Goal: Check status: Check status

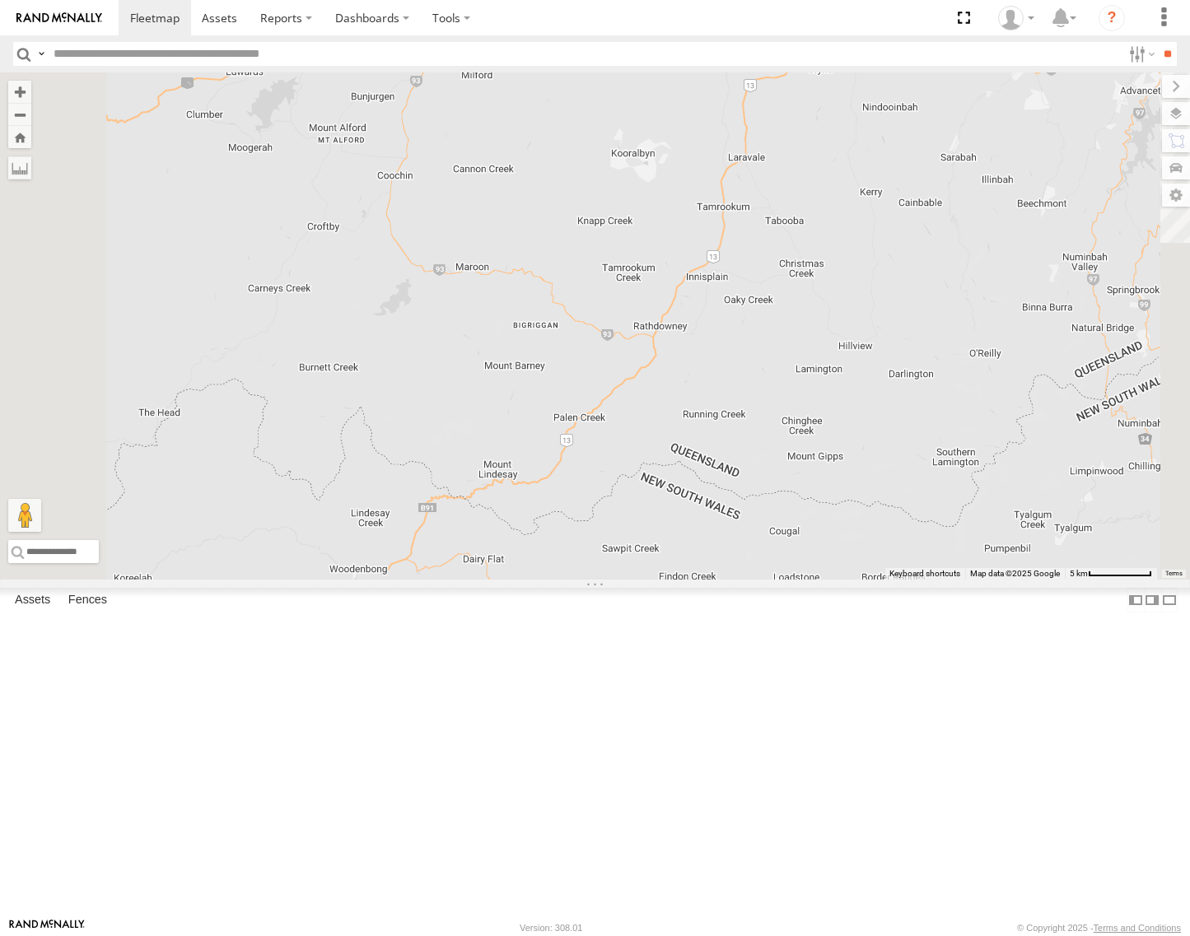
click at [0, 0] on div "[GEOGRAPHIC_DATA]" at bounding box center [0, 0] width 0 height 0
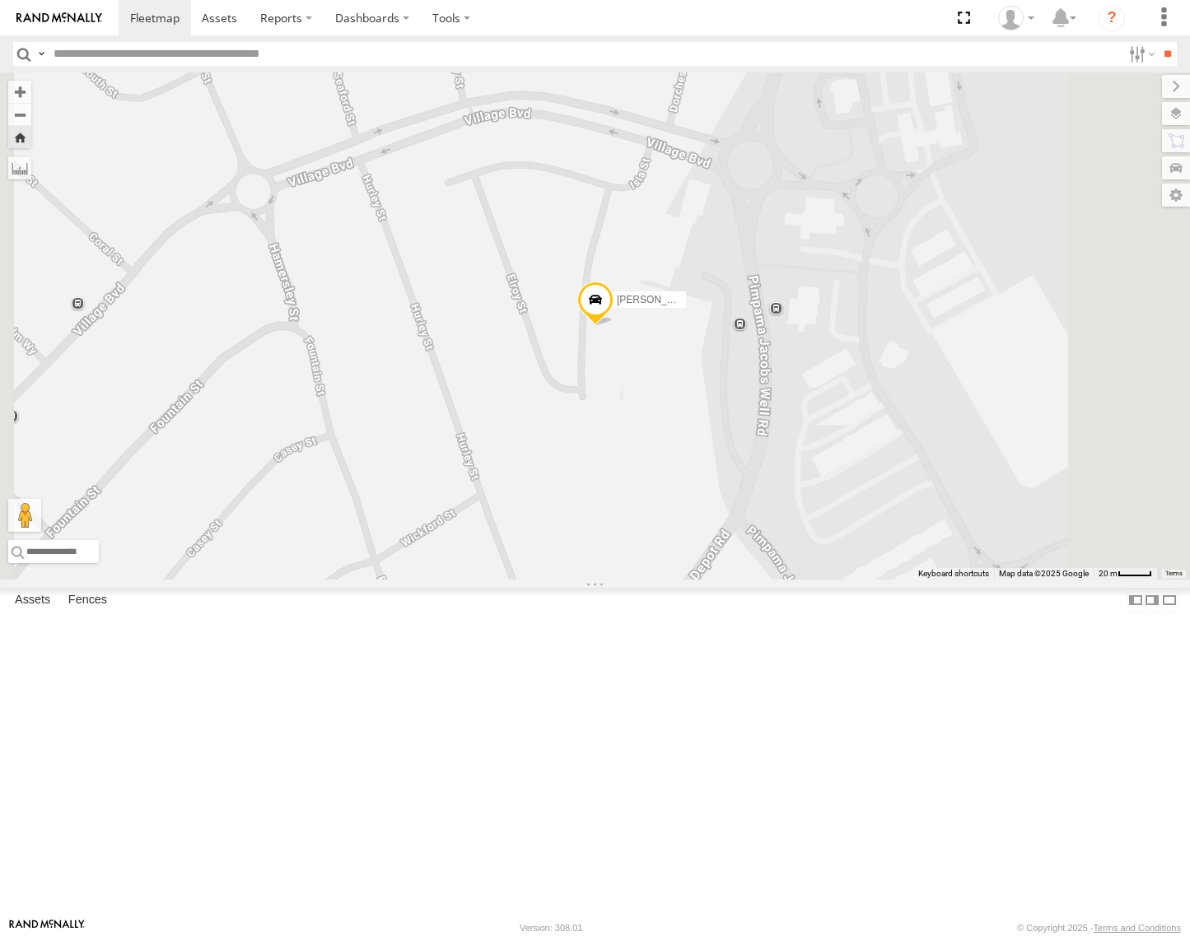
click at [613, 326] on span at bounding box center [594, 304] width 36 height 44
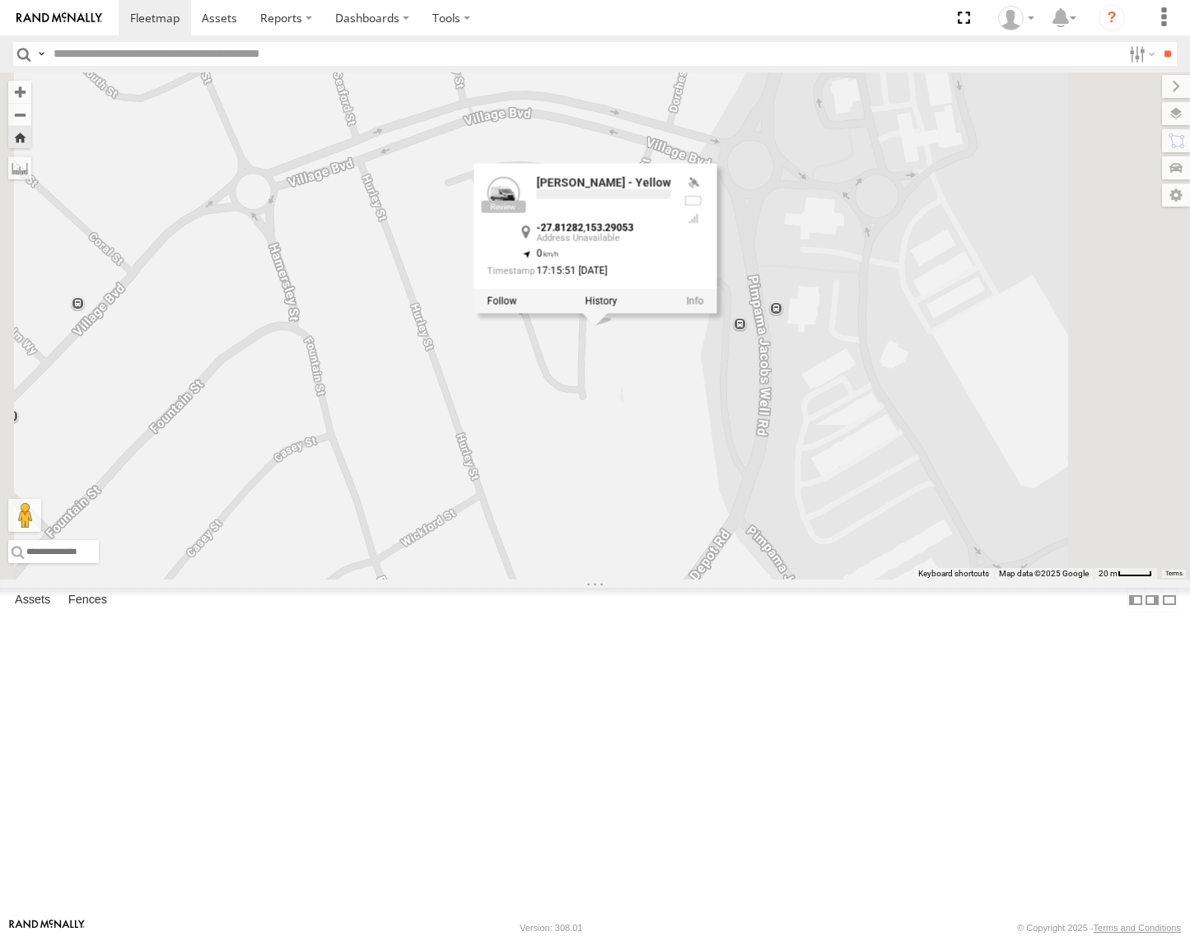
click at [788, 507] on div "[PERSON_NAME] - Yellow [PERSON_NAME] - Yellow -27.81282 , 153.29053 0 17:15:51 …" at bounding box center [595, 325] width 1190 height 507
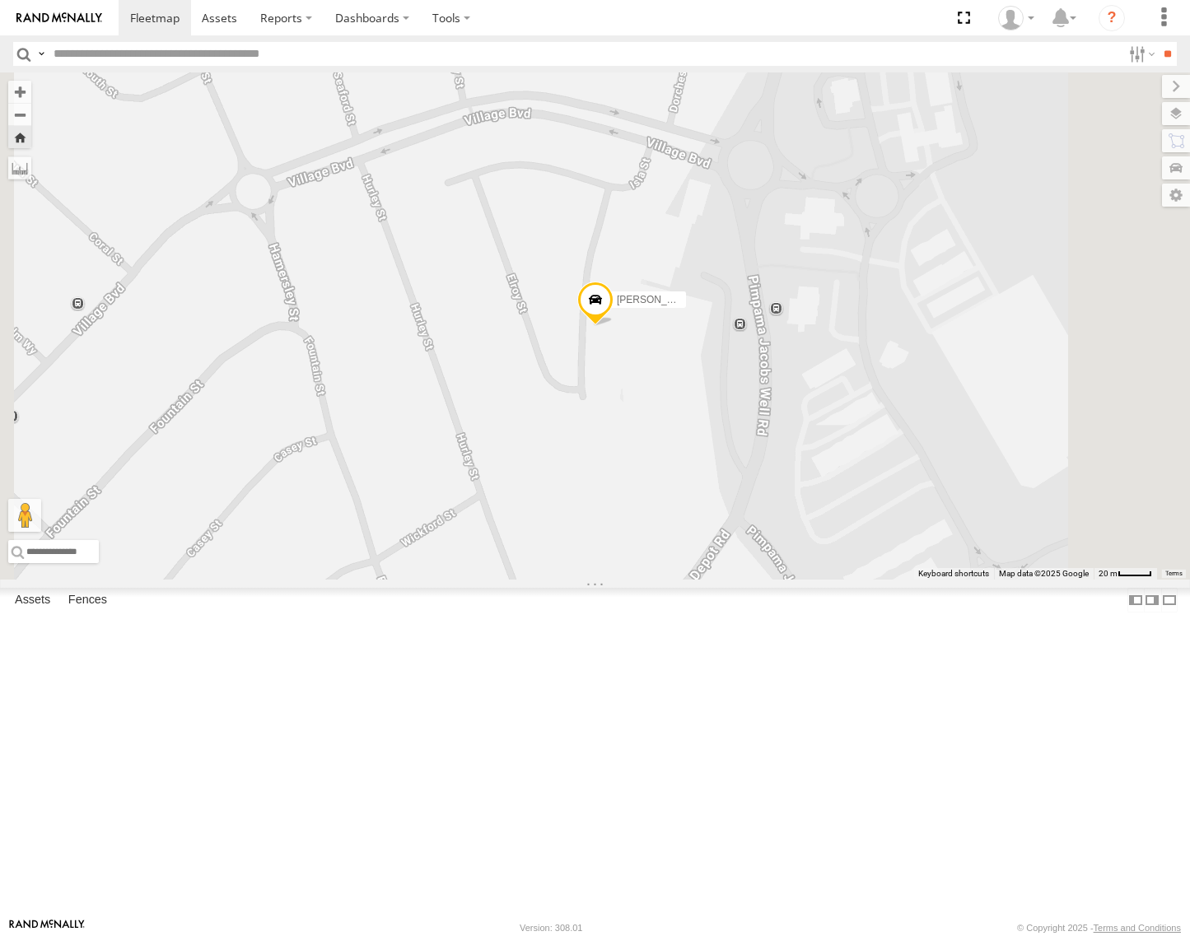
click at [788, 507] on div "[PERSON_NAME] - Yellow" at bounding box center [595, 325] width 1190 height 507
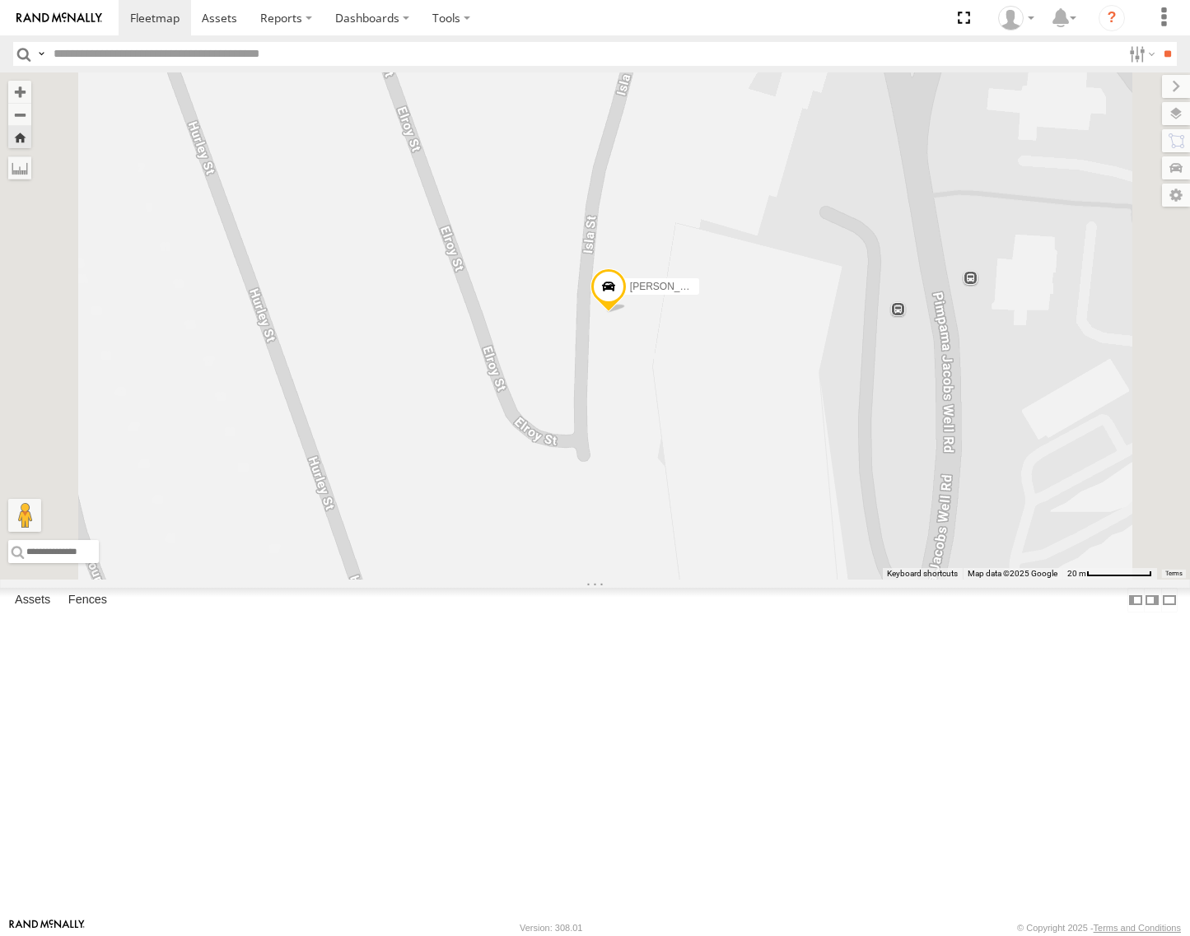
click at [808, 492] on div "[PERSON_NAME] - Yellow" at bounding box center [595, 325] width 1190 height 507
click at [821, 498] on div "[PERSON_NAME] - Yellow" at bounding box center [595, 325] width 1190 height 507
click at [800, 494] on div "[PERSON_NAME] - Yellow" at bounding box center [595, 325] width 1190 height 507
click at [626, 313] on span at bounding box center [608, 290] width 36 height 44
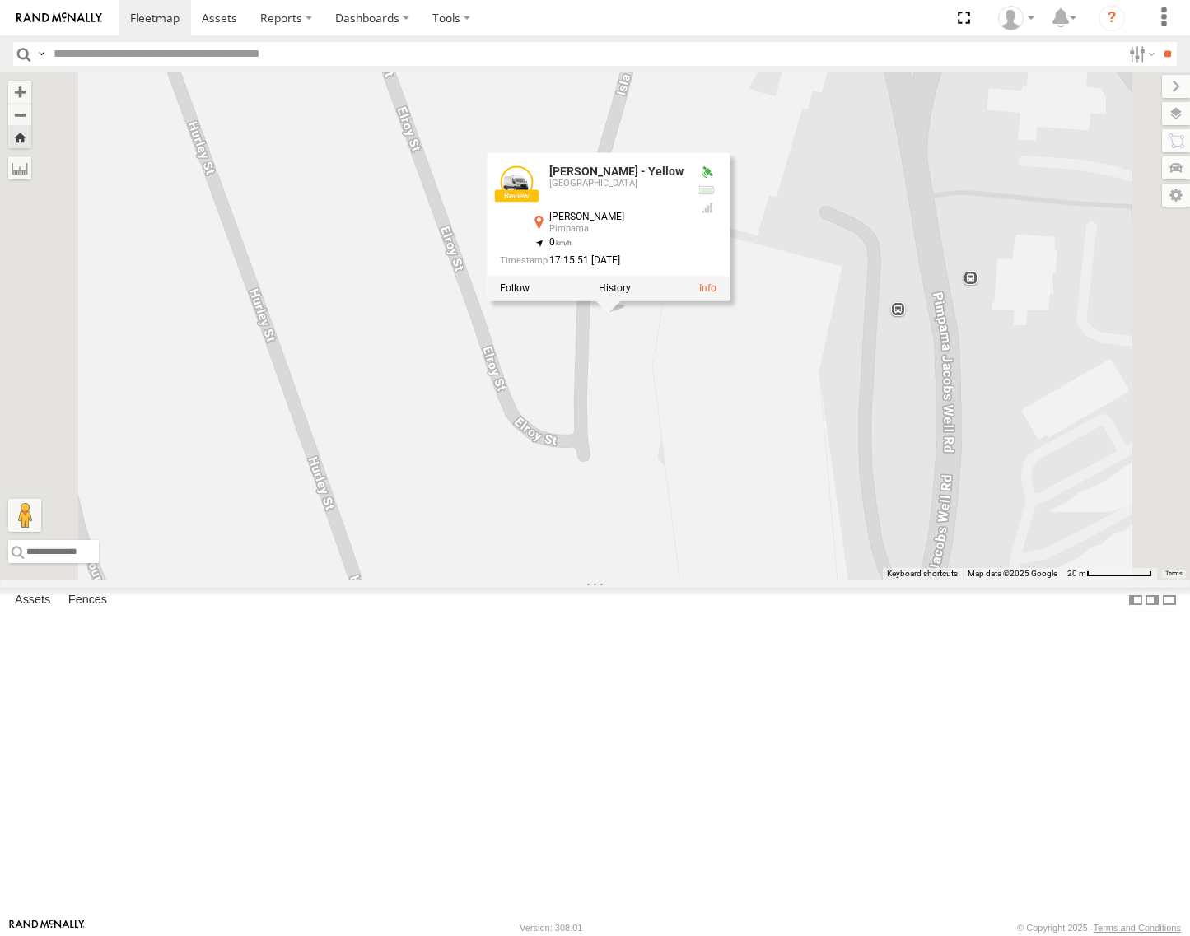
click at [774, 580] on div "[PERSON_NAME] - Yellow [PERSON_NAME] - Yellow Brisbane [PERSON_NAME] Pimpama -2…" at bounding box center [595, 325] width 1190 height 507
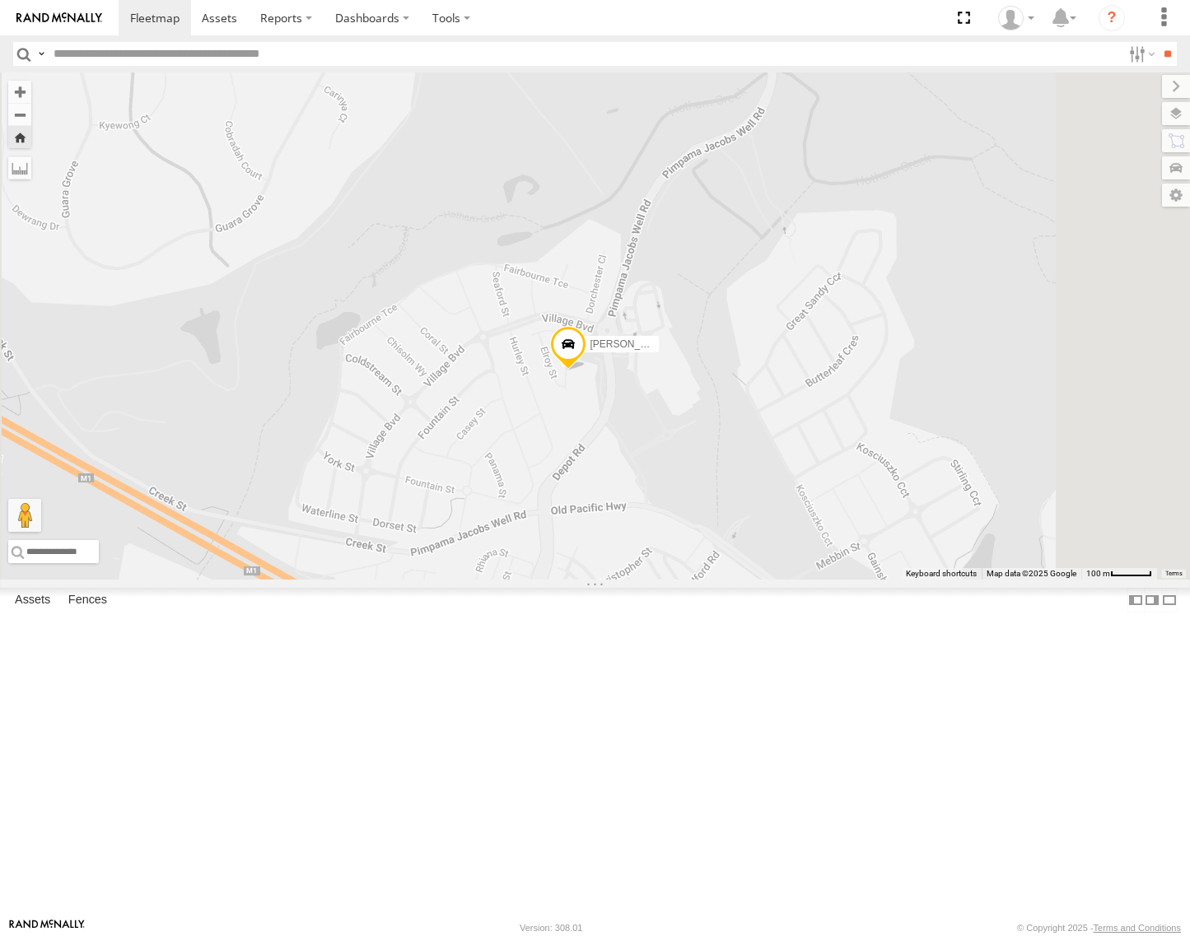
click at [0, 0] on div "[GEOGRAPHIC_DATA]" at bounding box center [0, 0] width 0 height 0
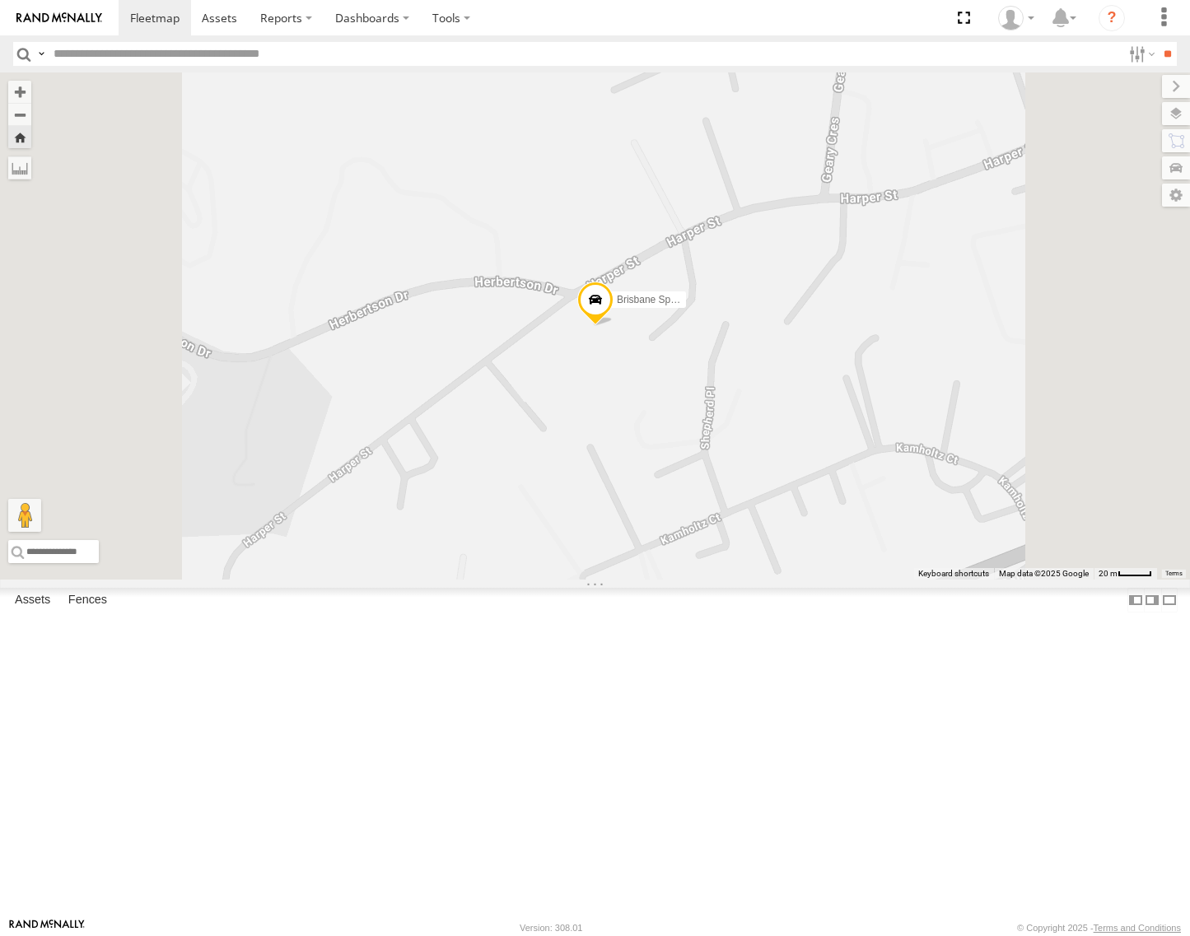
click at [613, 326] on span at bounding box center [594, 304] width 36 height 44
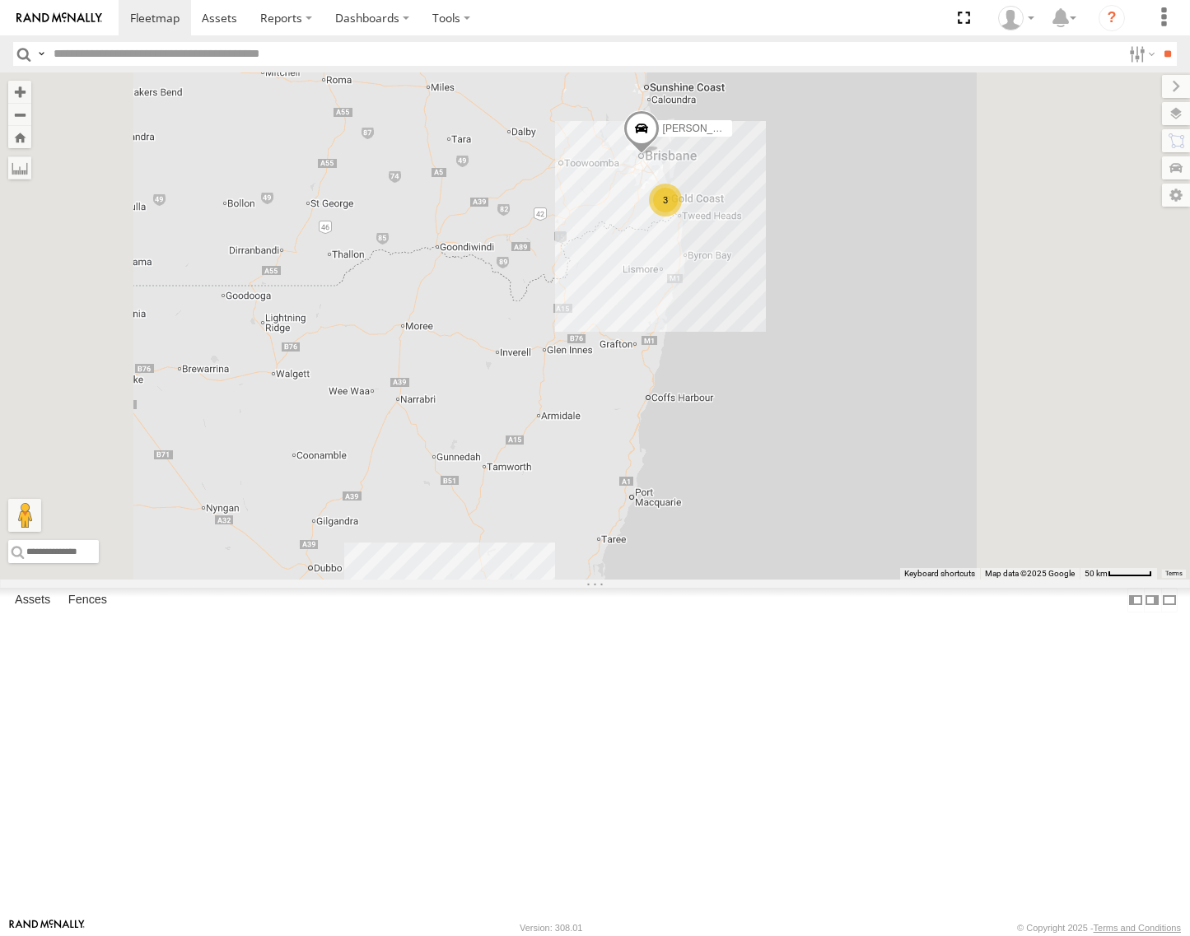
click at [888, 416] on div "3 Stephen Rigby 3" at bounding box center [595, 325] width 1190 height 507
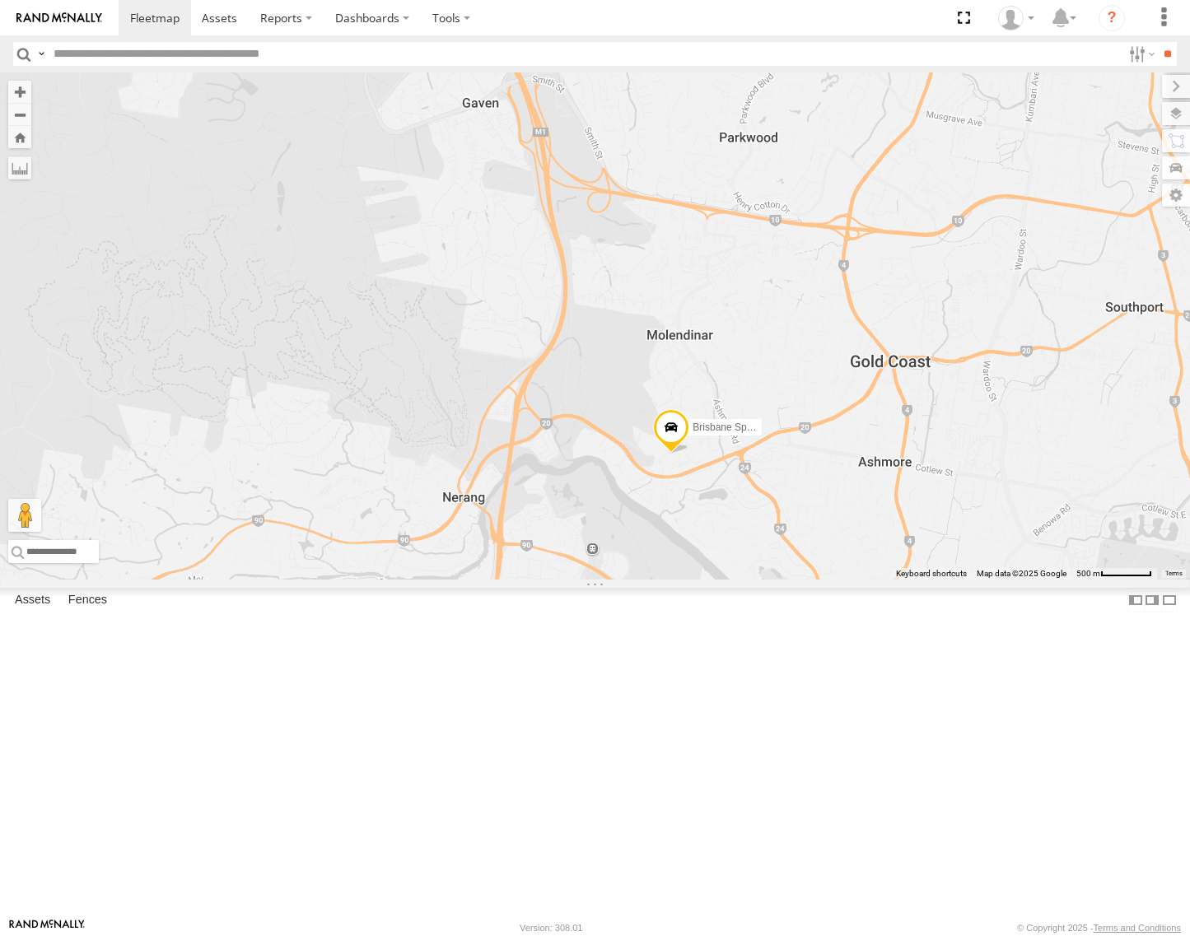
drag, startPoint x: 978, startPoint y: 599, endPoint x: 850, endPoint y: 701, distance: 164.1
click at [850, 580] on div "Stephen Rigby Brisbane Spare - Ford Transit" at bounding box center [595, 325] width 1190 height 507
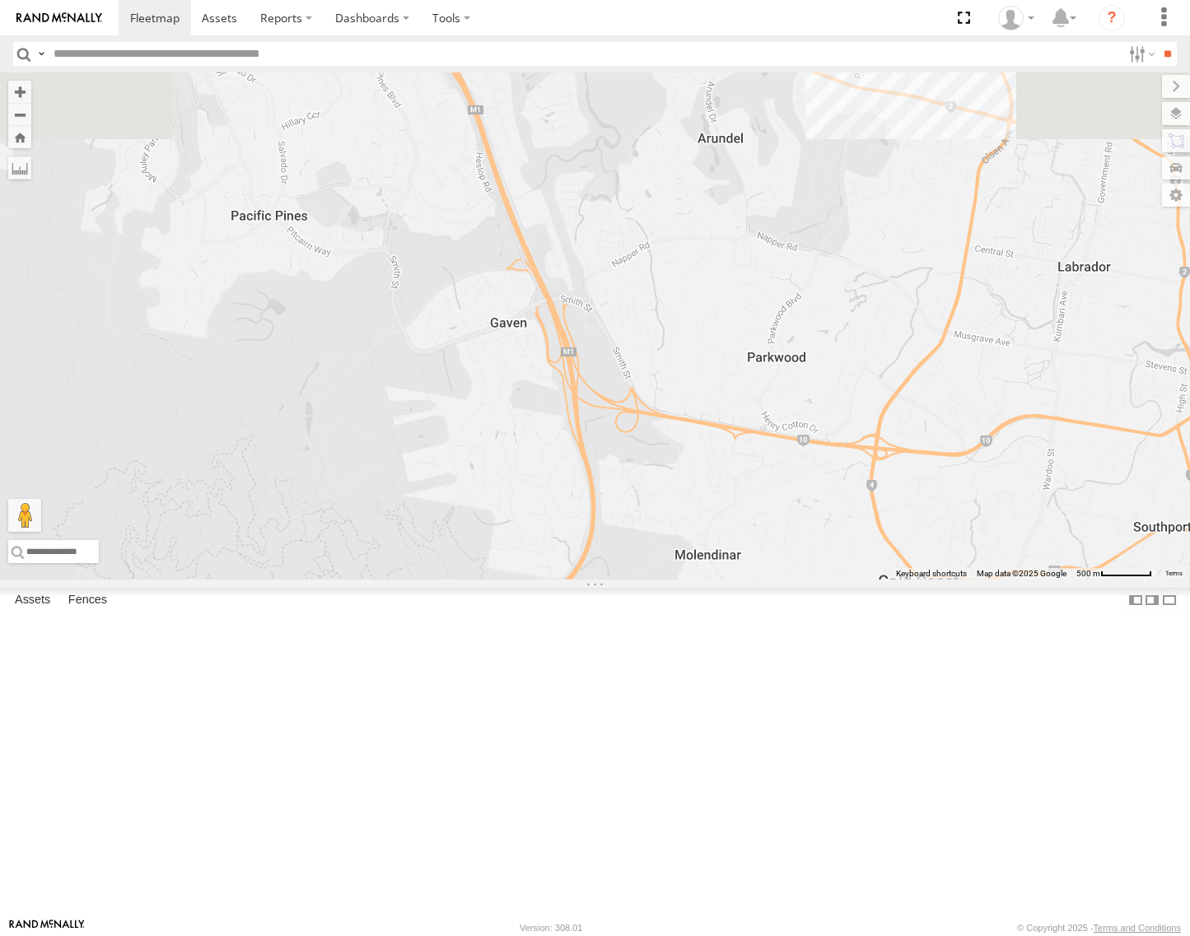
drag, startPoint x: 772, startPoint y: 273, endPoint x: 827, endPoint y: 665, distance: 395.8
click at [827, 580] on div "Stephen Rigby Brisbane Spare - Ford Transit" at bounding box center [595, 325] width 1190 height 507
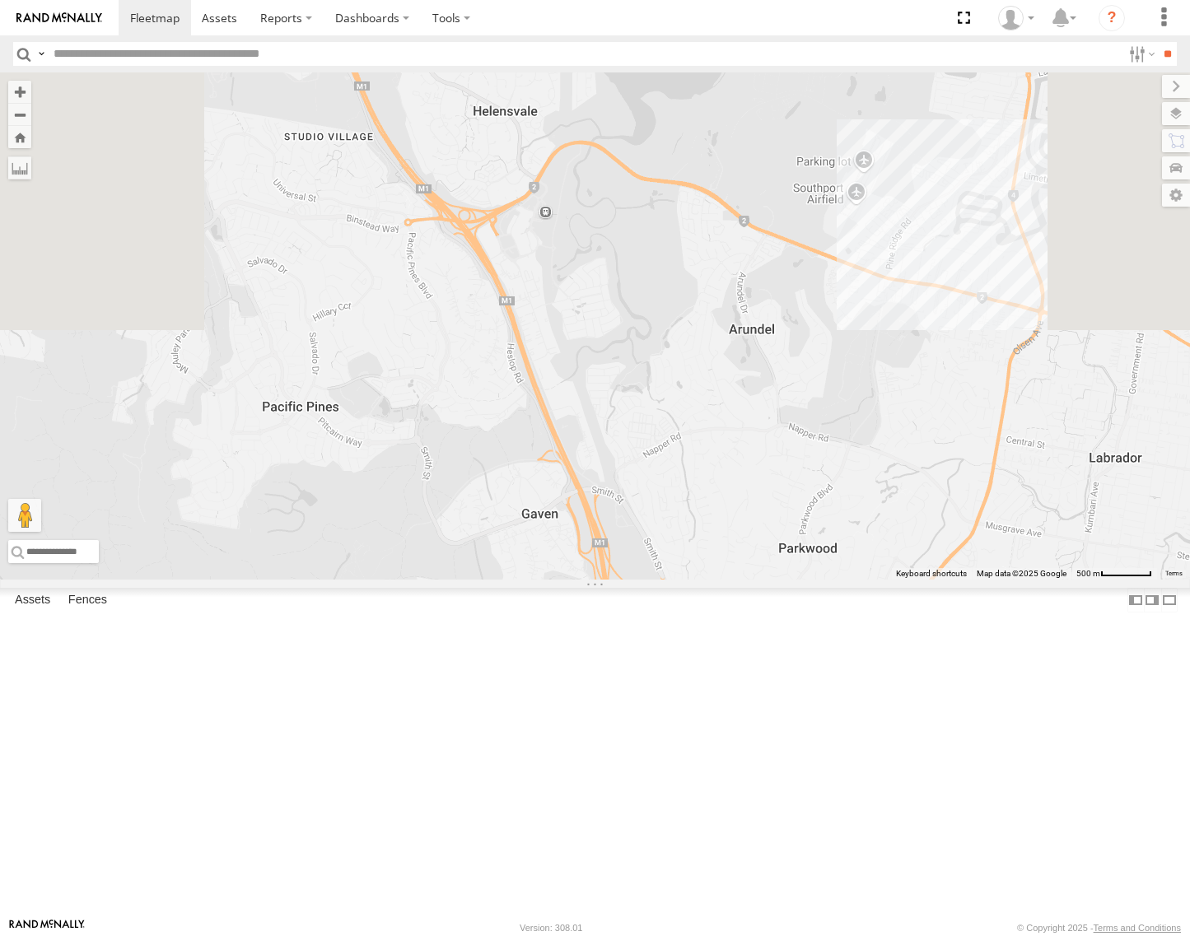
click at [0, 0] on div "[GEOGRAPHIC_DATA]" at bounding box center [0, 0] width 0 height 0
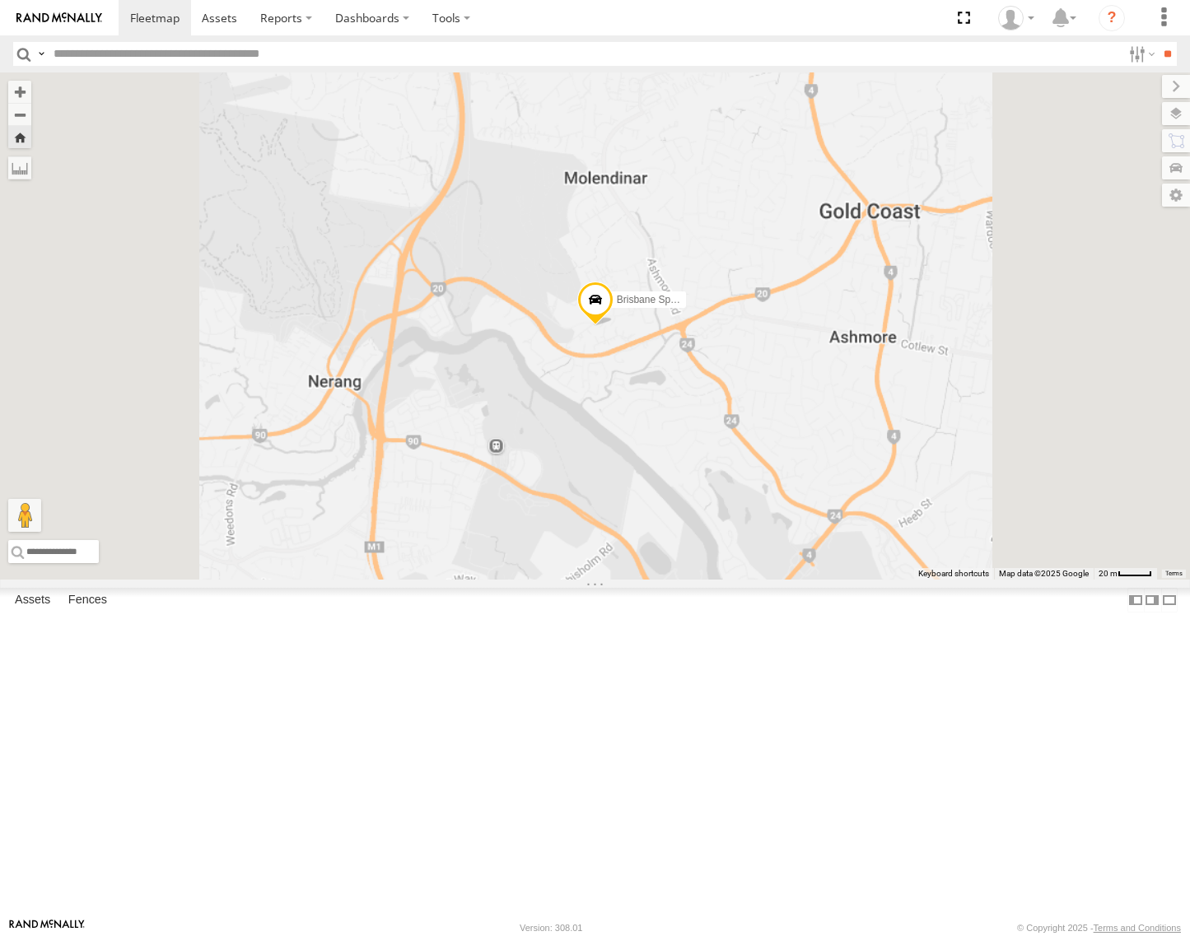
click at [0, 0] on div "Matthew - Yellow Brisbane" at bounding box center [0, 0] width 0 height 0
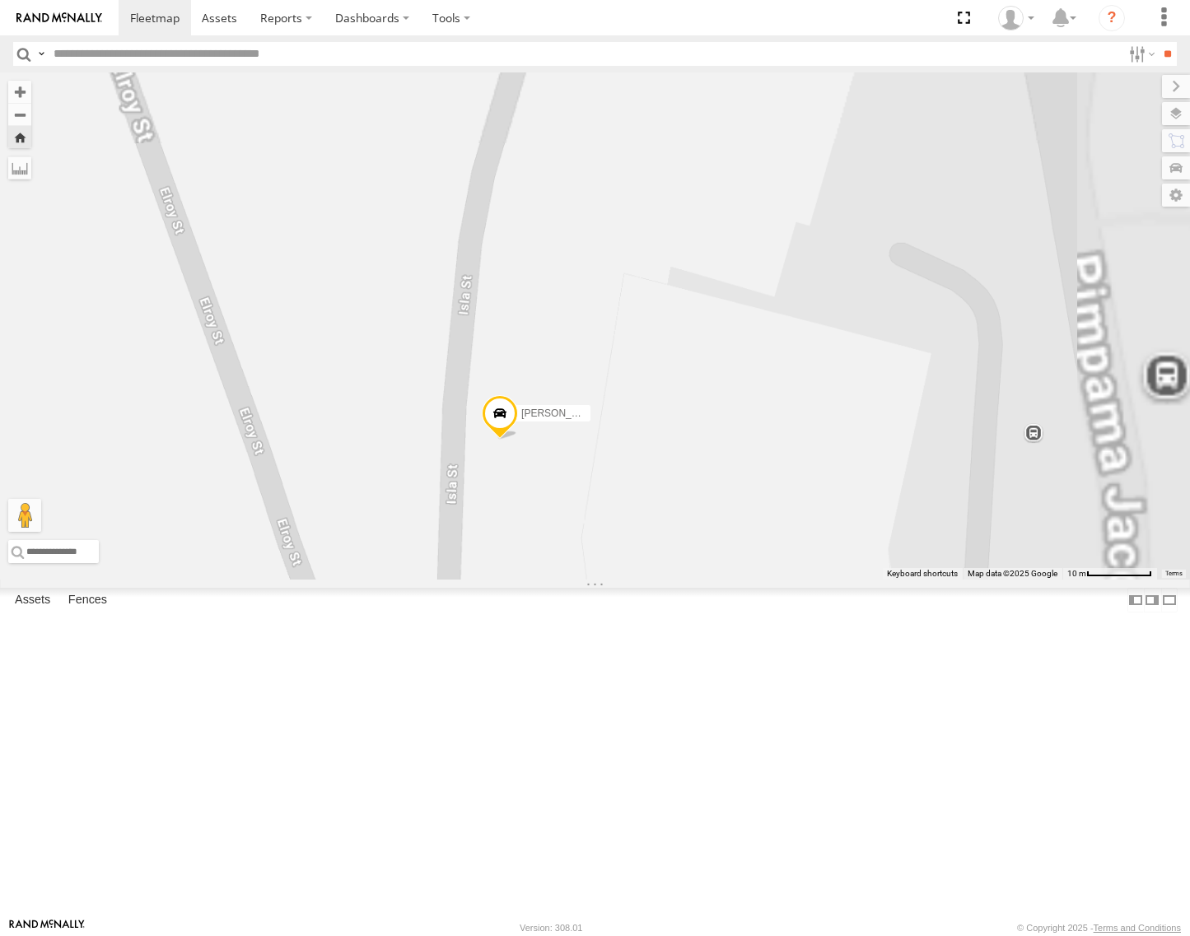
drag, startPoint x: 915, startPoint y: 318, endPoint x: 866, endPoint y: 863, distance: 547.2
click at [866, 580] on div "[PERSON_NAME] - Yellow" at bounding box center [595, 325] width 1190 height 507
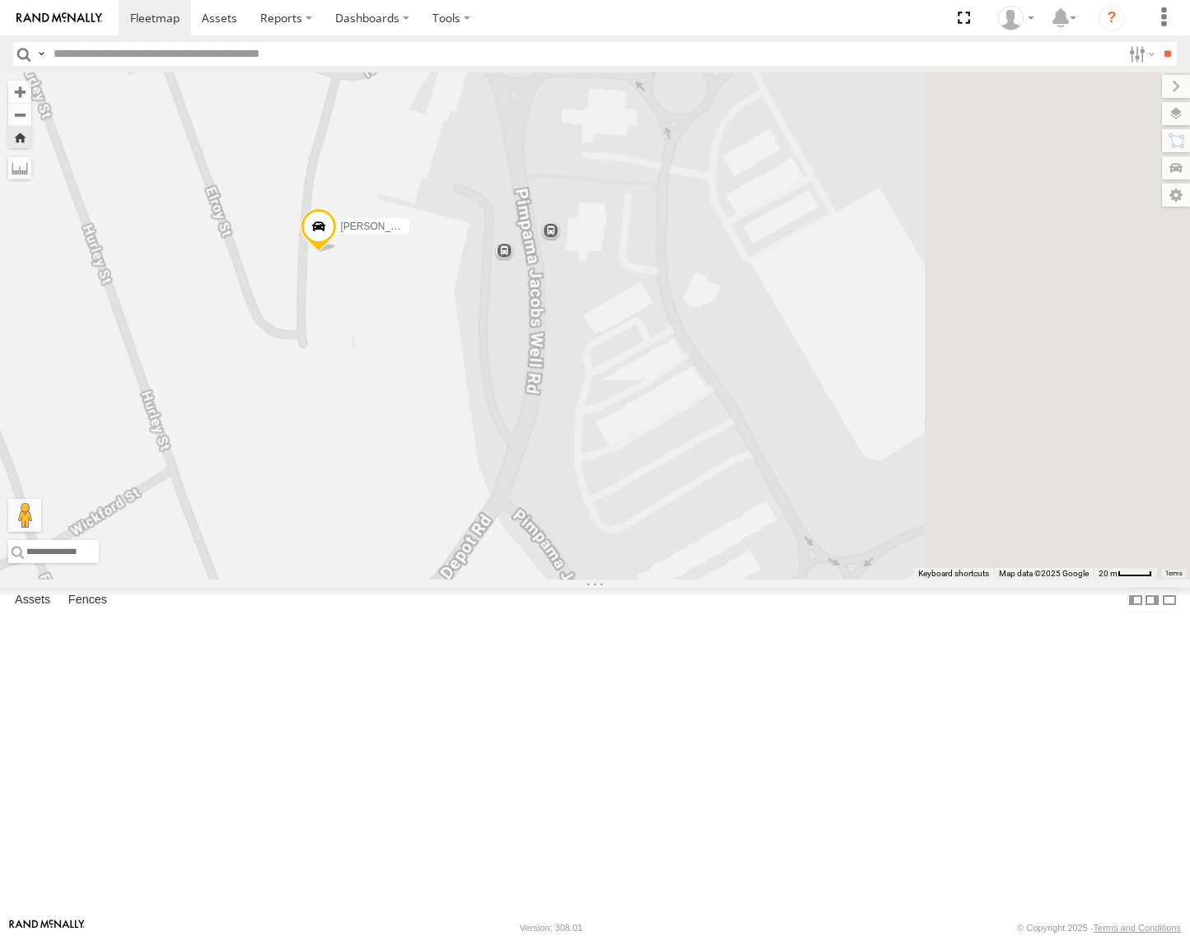
drag, startPoint x: 879, startPoint y: 709, endPoint x: 599, endPoint y: 346, distance: 459.0
click at [599, 346] on div "[PERSON_NAME] - Yellow" at bounding box center [595, 325] width 1190 height 507
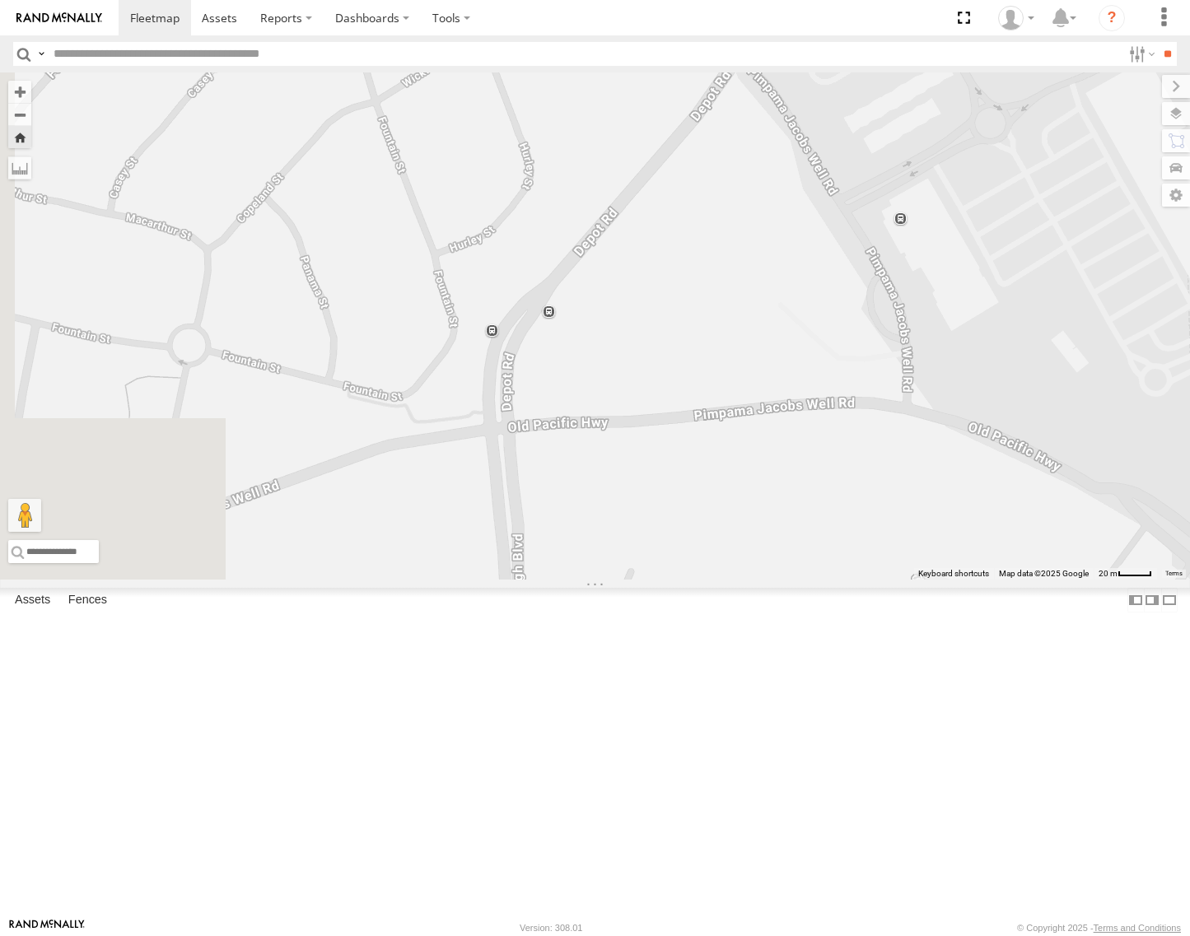
drag, startPoint x: 692, startPoint y: 641, endPoint x: 907, endPoint y: 255, distance: 440.8
click at [907, 255] on div "[PERSON_NAME] - Yellow" at bounding box center [595, 325] width 1190 height 507
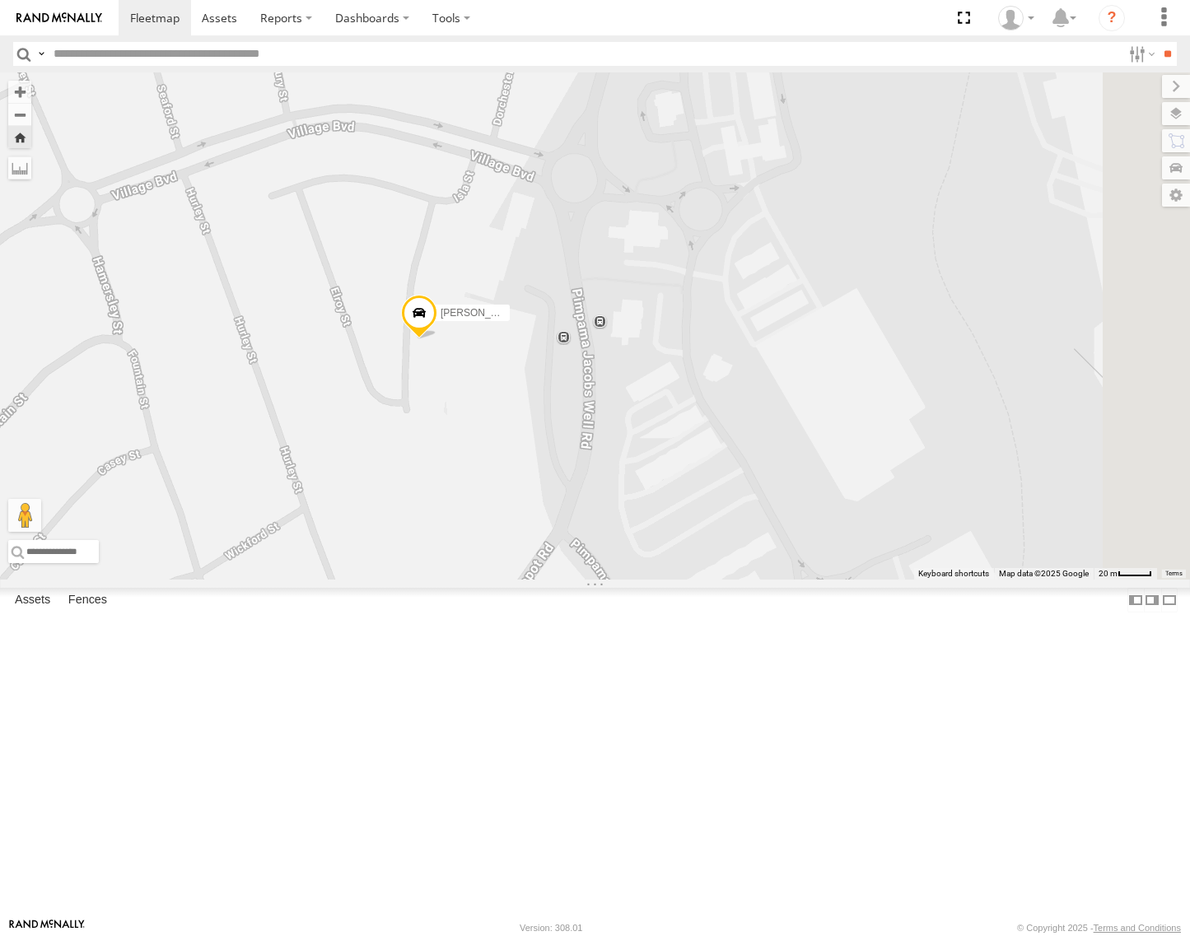
drag, startPoint x: 916, startPoint y: 252, endPoint x: 734, endPoint y: 738, distance: 519.0
click at [734, 580] on div "[PERSON_NAME] - Yellow" at bounding box center [595, 325] width 1190 height 507
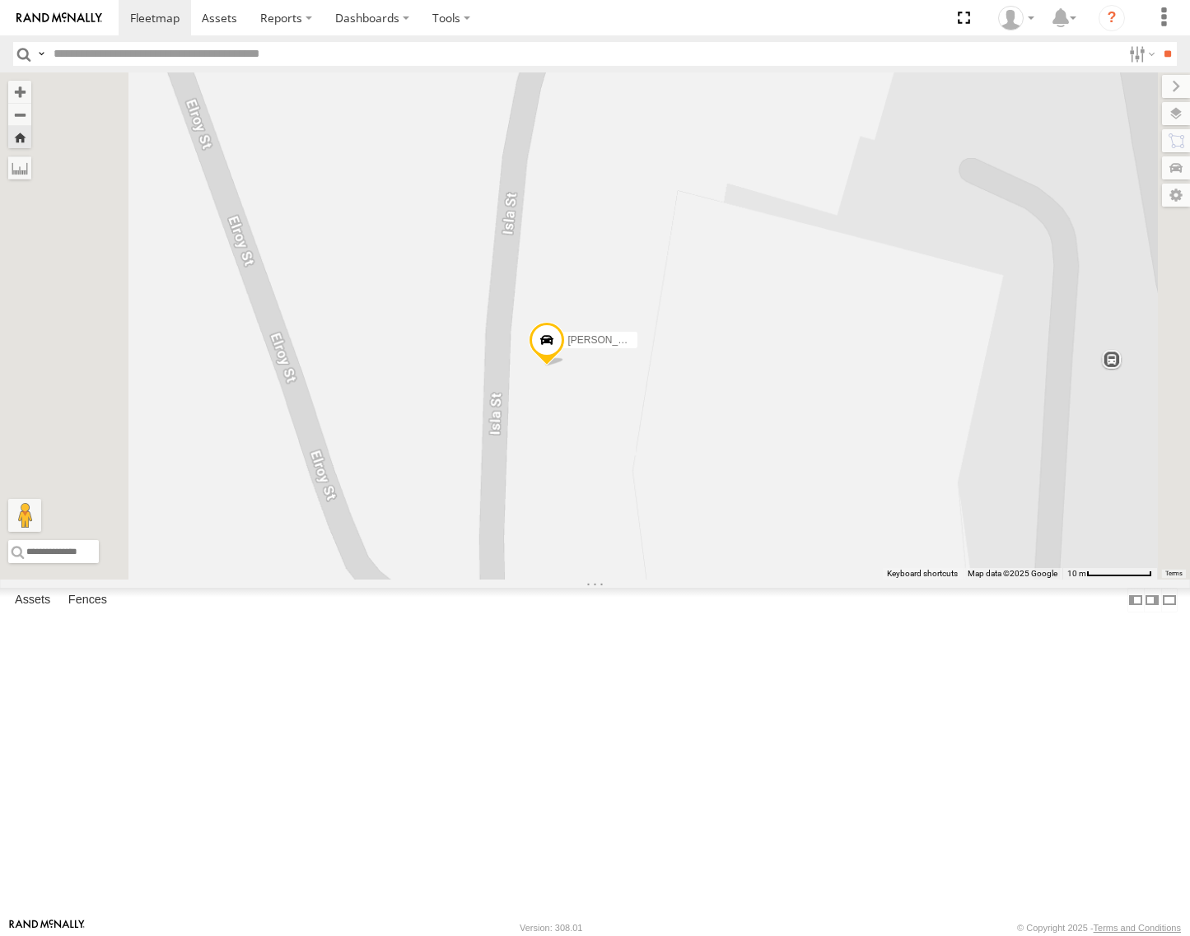
drag, startPoint x: 705, startPoint y: 473, endPoint x: 709, endPoint y: 722, distance: 248.7
click at [709, 580] on div "[PERSON_NAME] - Yellow" at bounding box center [595, 325] width 1190 height 507
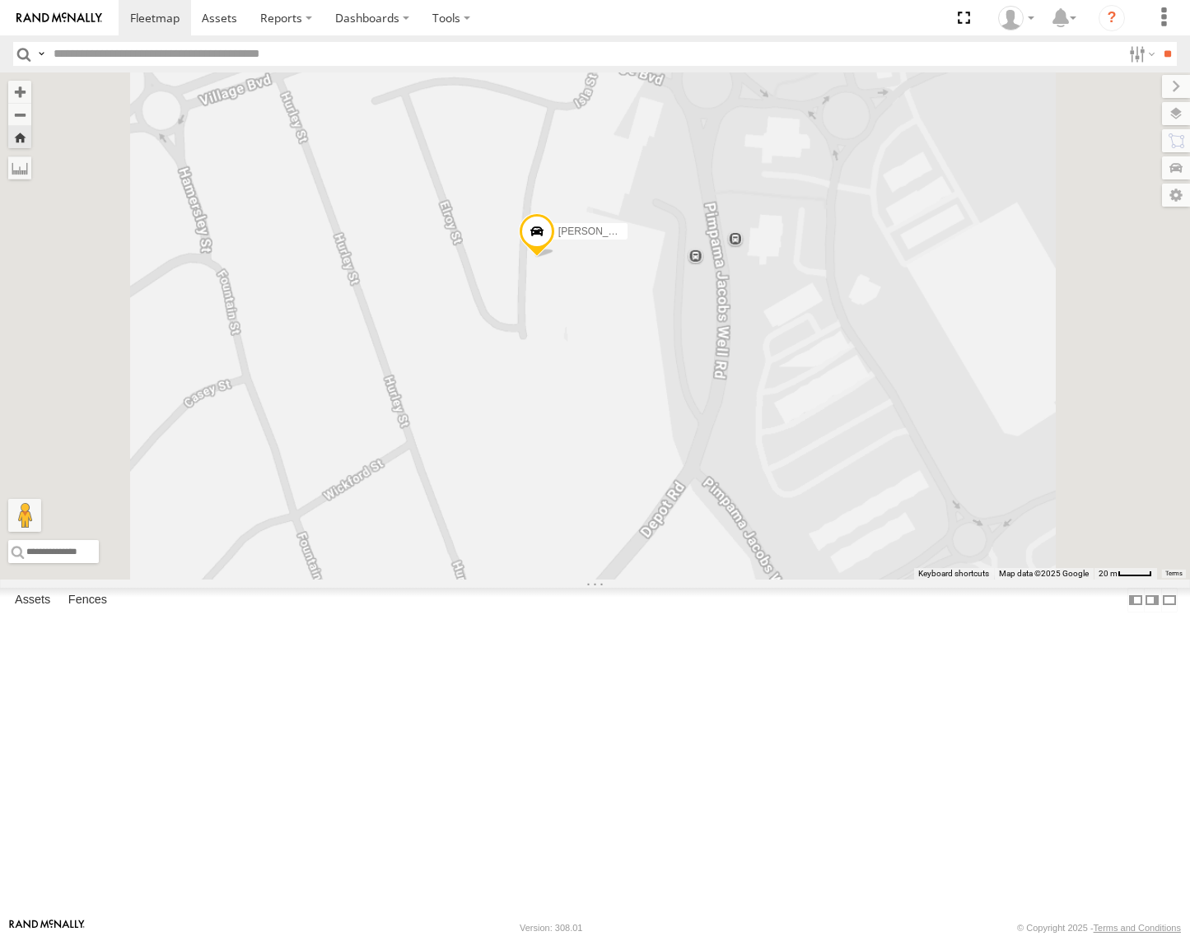
drag, startPoint x: 808, startPoint y: 655, endPoint x: 782, endPoint y: 500, distance: 156.9
click at [782, 501] on div "[PERSON_NAME] - Yellow" at bounding box center [595, 325] width 1190 height 507
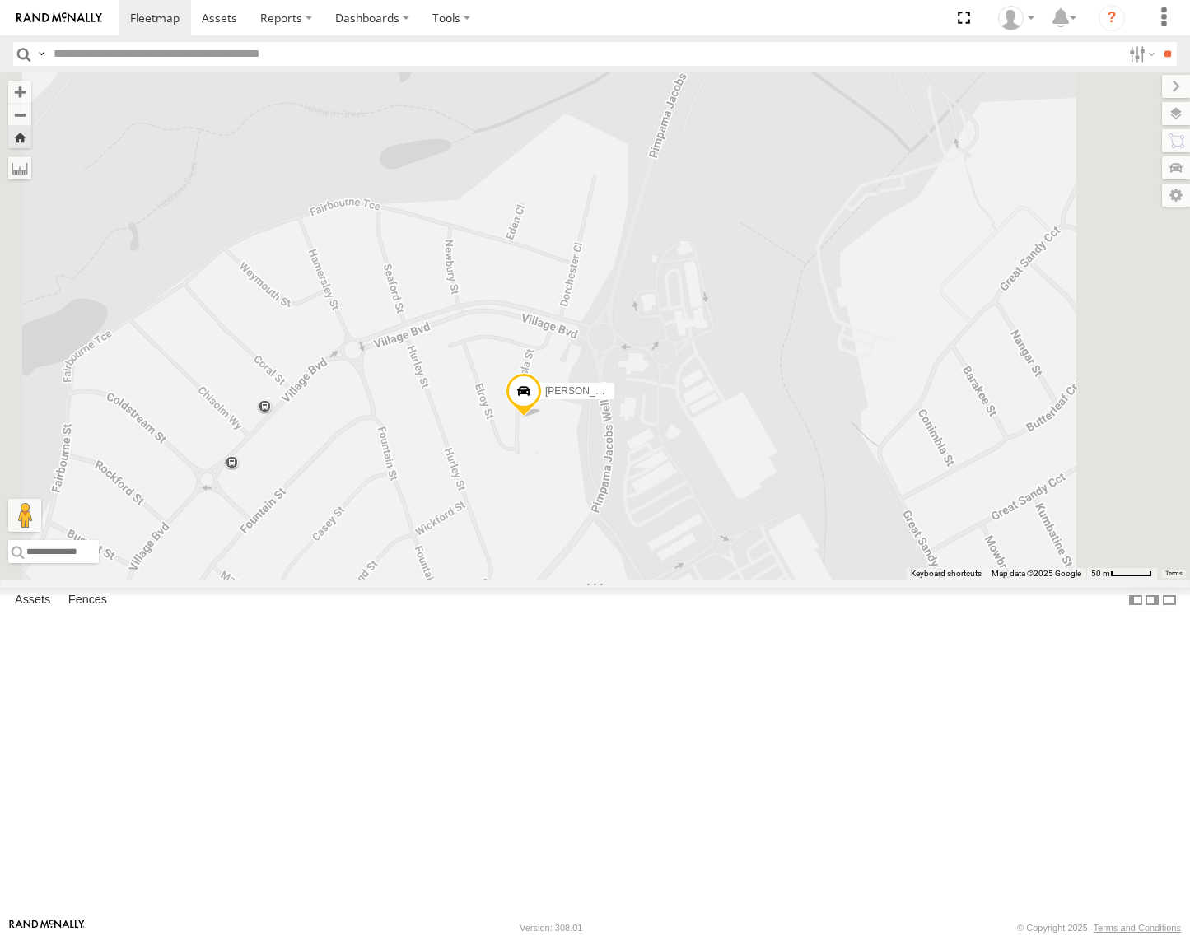
drag, startPoint x: 961, startPoint y: 413, endPoint x: 853, endPoint y: 688, distance: 295.4
click at [853, 580] on div "[PERSON_NAME] - Yellow" at bounding box center [595, 325] width 1190 height 507
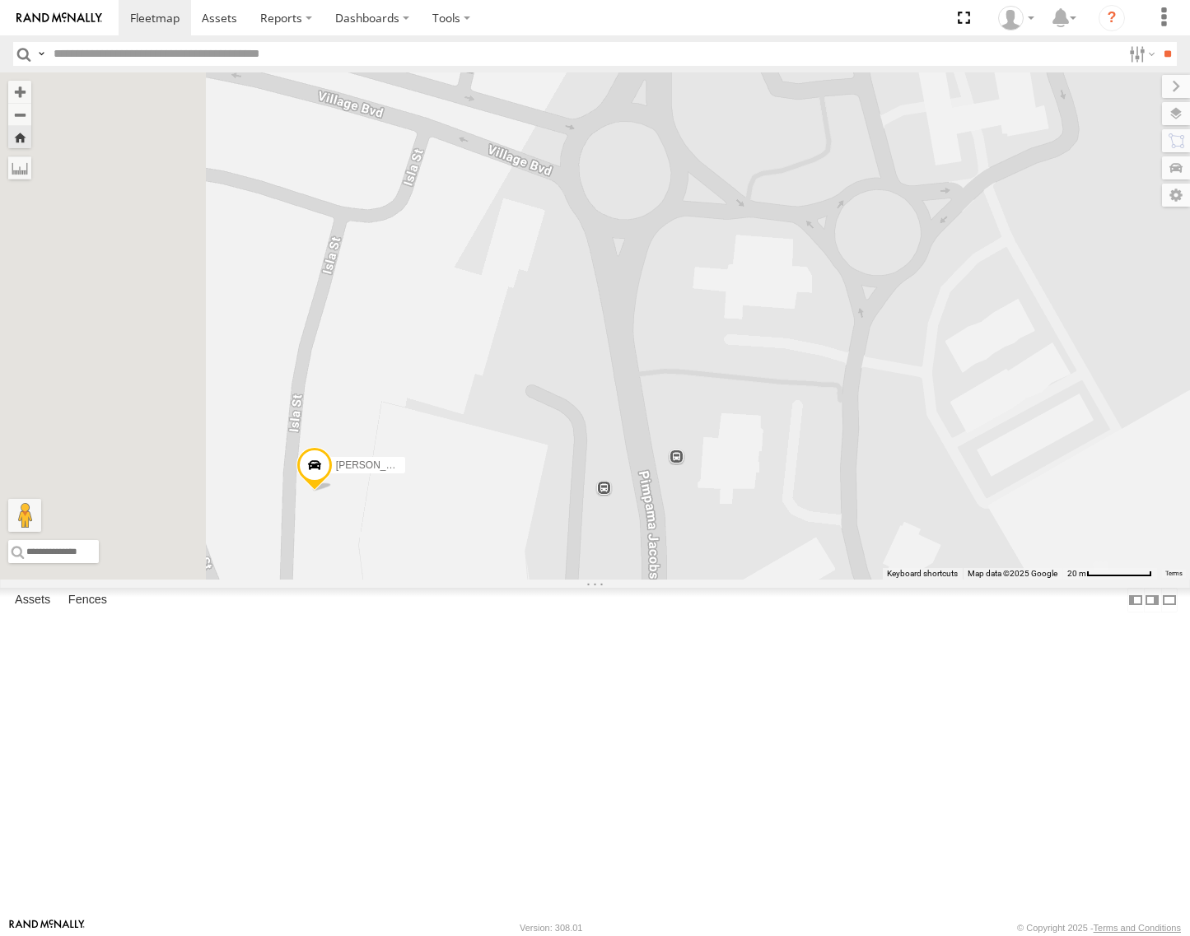
drag, startPoint x: 837, startPoint y: 575, endPoint x: 919, endPoint y: 558, distance: 84.0
click at [919, 558] on div "[PERSON_NAME] - Yellow" at bounding box center [595, 325] width 1190 height 507
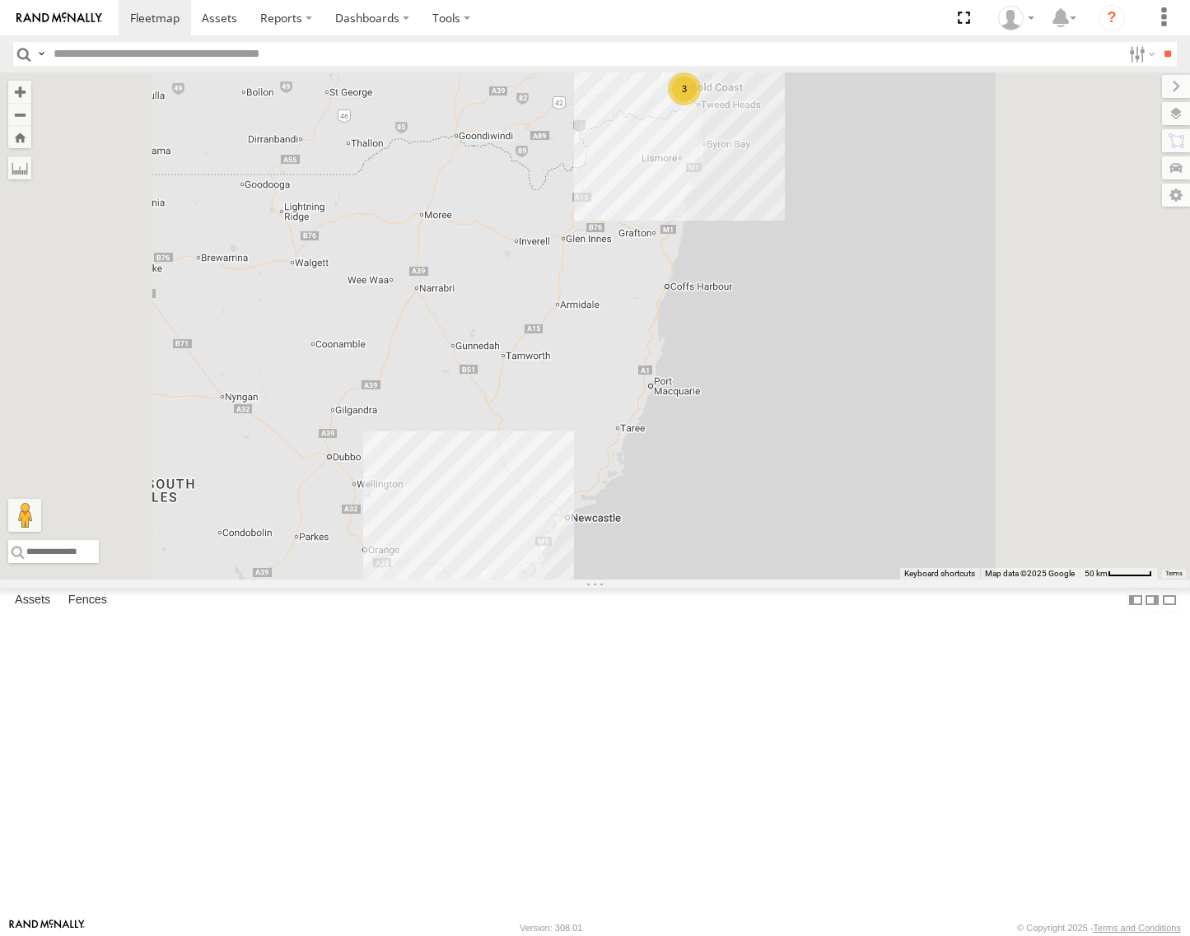
click at [0, 0] on div "Spare QLD - Dark Green" at bounding box center [0, 0] width 0 height 0
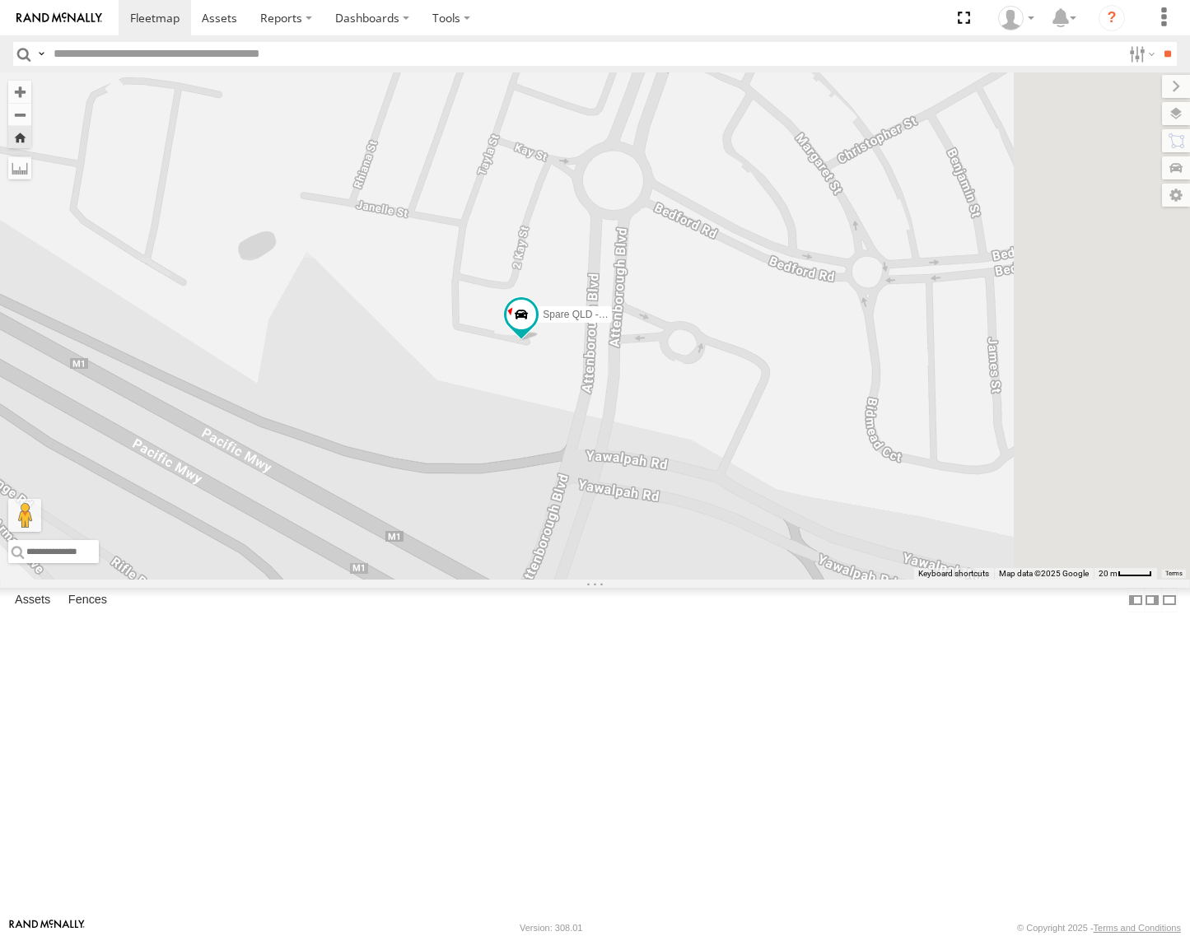
drag, startPoint x: 848, startPoint y: 509, endPoint x: 772, endPoint y: 524, distance: 77.2
click at [772, 524] on div "Spare QLD - Dark Green" at bounding box center [595, 325] width 1190 height 507
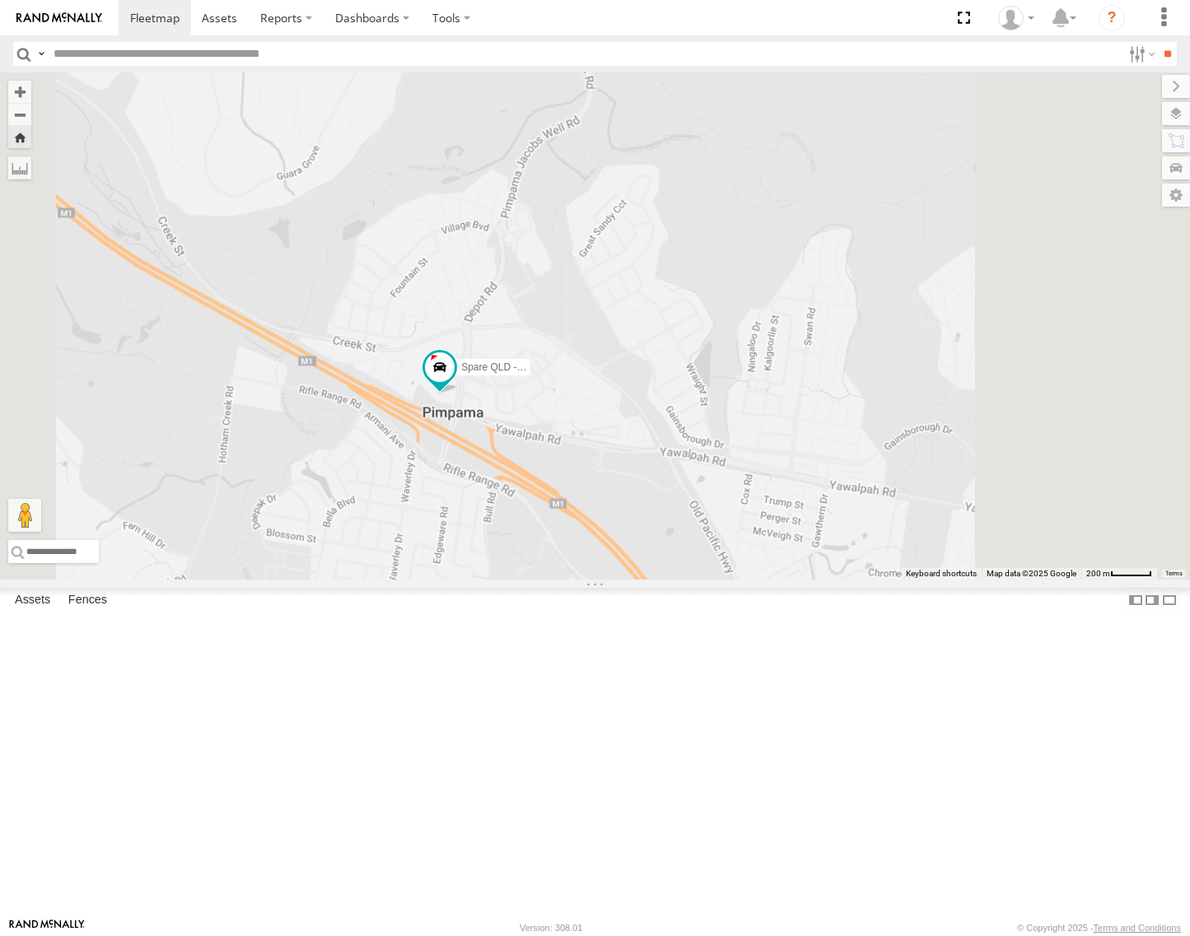
drag, startPoint x: 817, startPoint y: 468, endPoint x: 713, endPoint y: 574, distance: 148.5
click at [713, 574] on div "Spare QLD - Dark Green" at bounding box center [595, 325] width 1190 height 507
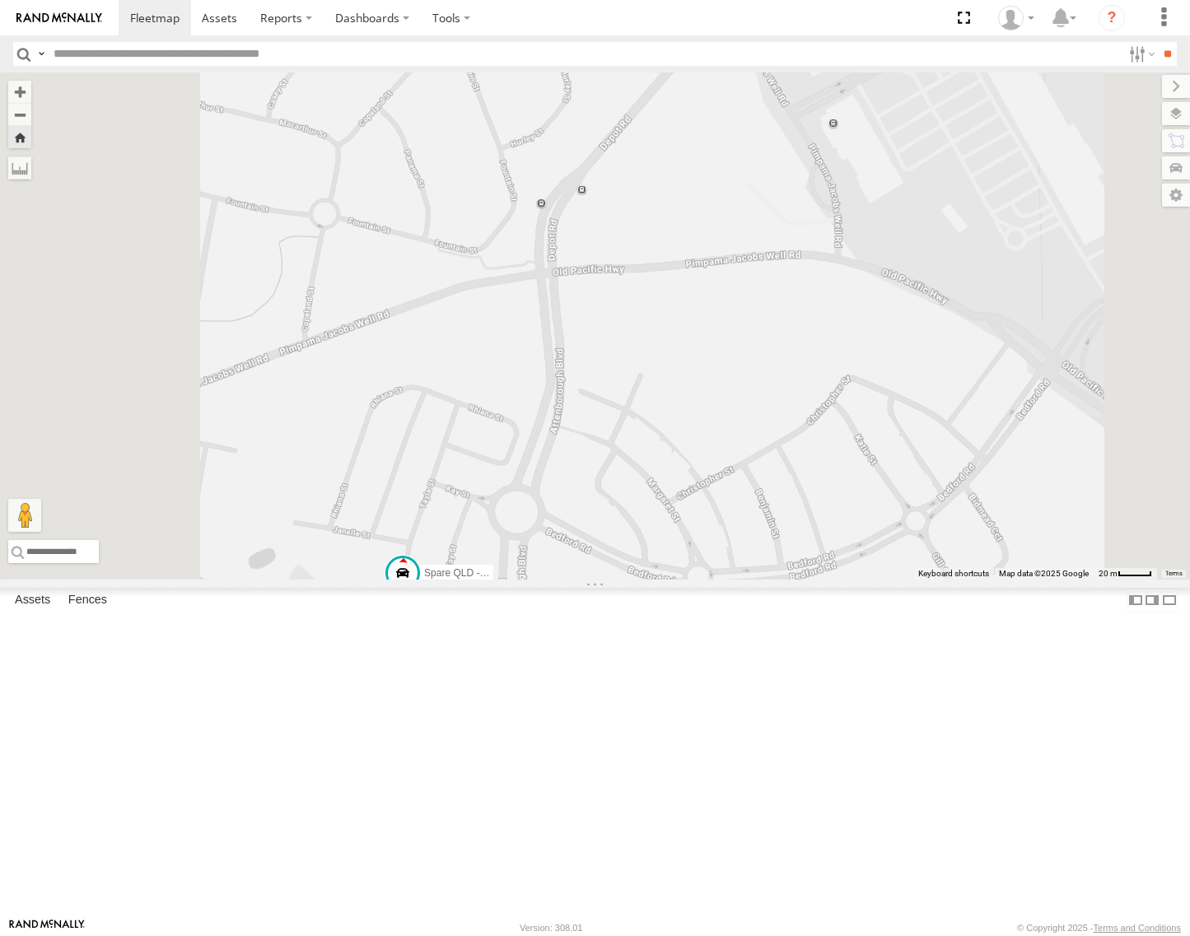
drag, startPoint x: 708, startPoint y: 521, endPoint x: 907, endPoint y: 468, distance: 206.3
click at [907, 468] on div "Spare QLD - Dark Green" at bounding box center [595, 325] width 1190 height 507
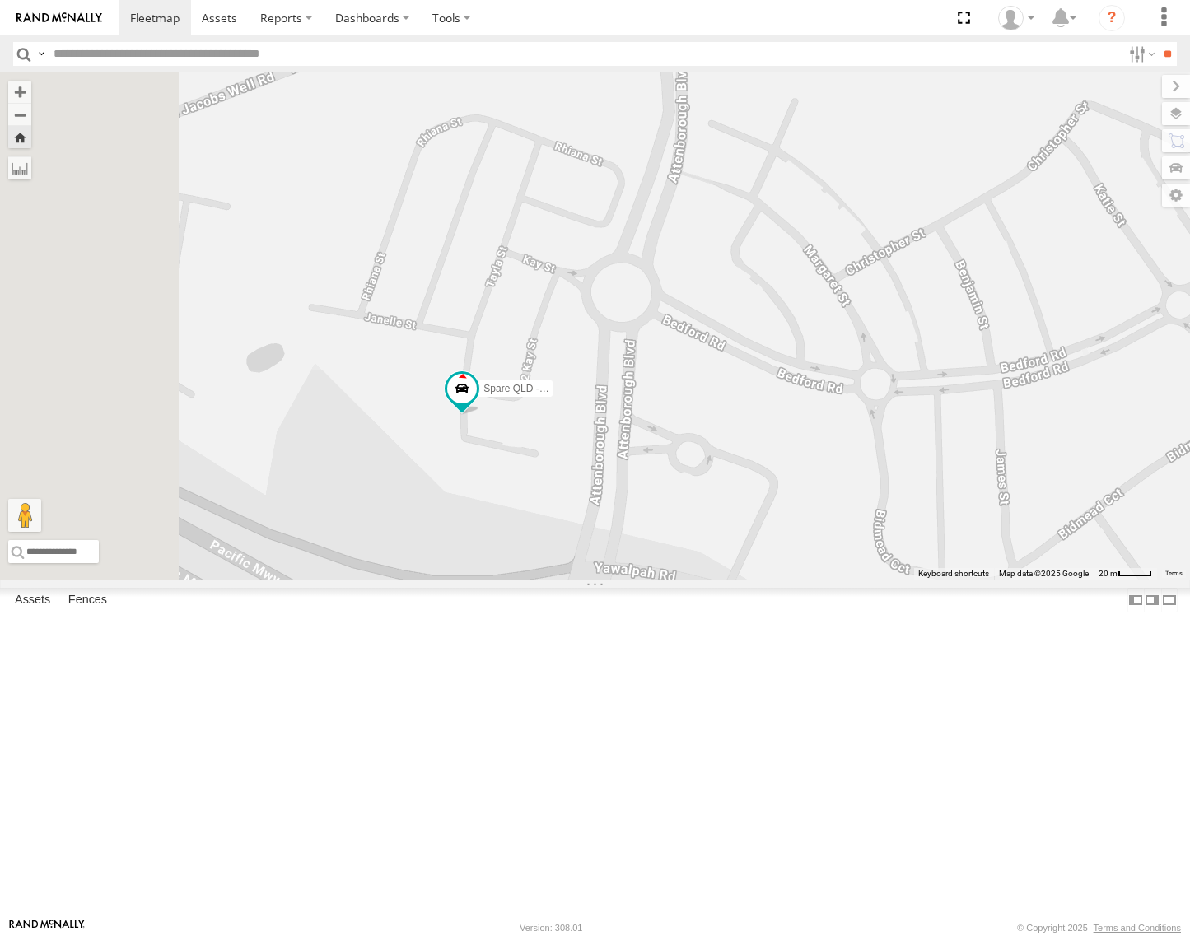
drag, startPoint x: 672, startPoint y: 725, endPoint x: 805, endPoint y: 434, distance: 319.8
click at [805, 434] on div "Spare QLD - Dark Green" at bounding box center [595, 325] width 1190 height 507
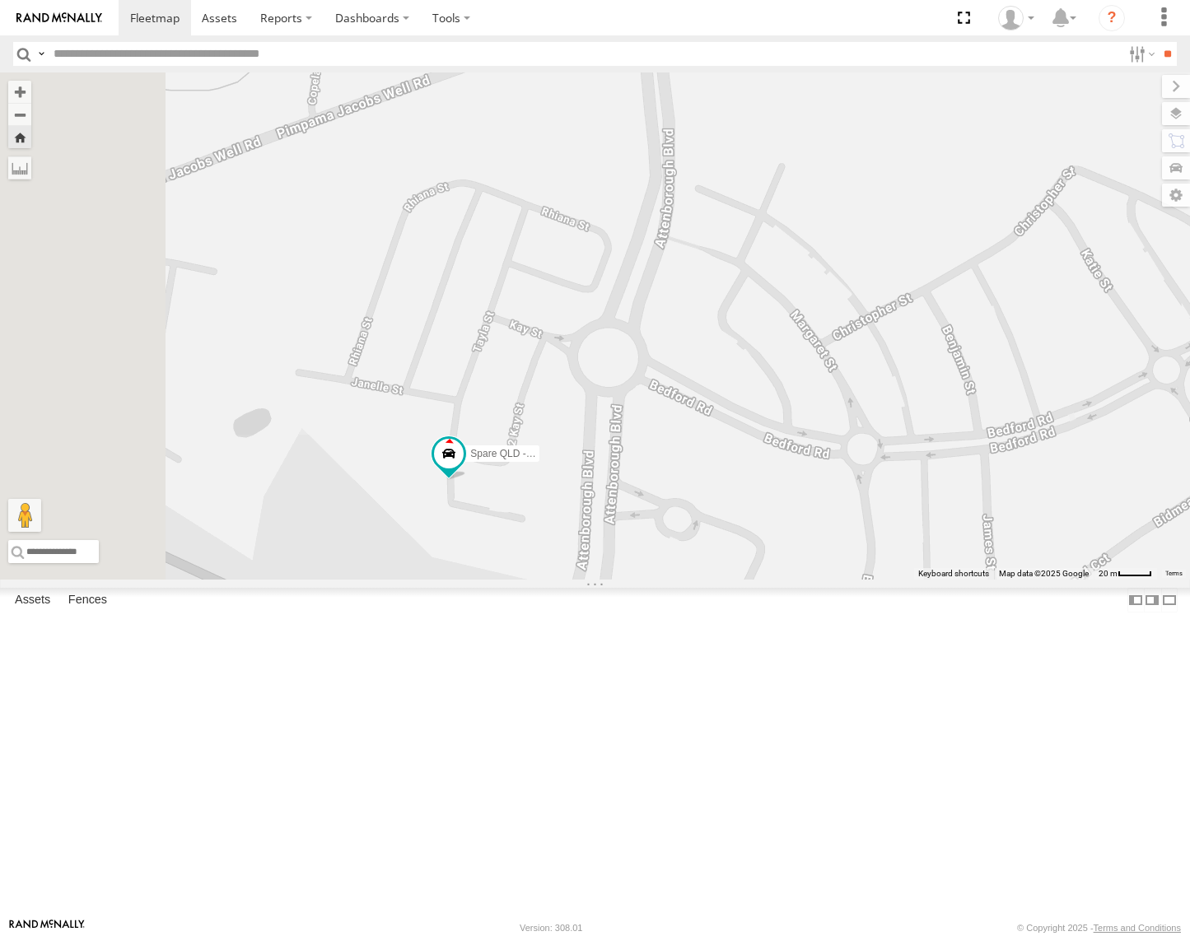
drag, startPoint x: 859, startPoint y: 418, endPoint x: 834, endPoint y: 534, distance: 117.9
click at [834, 534] on div "Spare QLD - Dark Green" at bounding box center [595, 325] width 1190 height 507
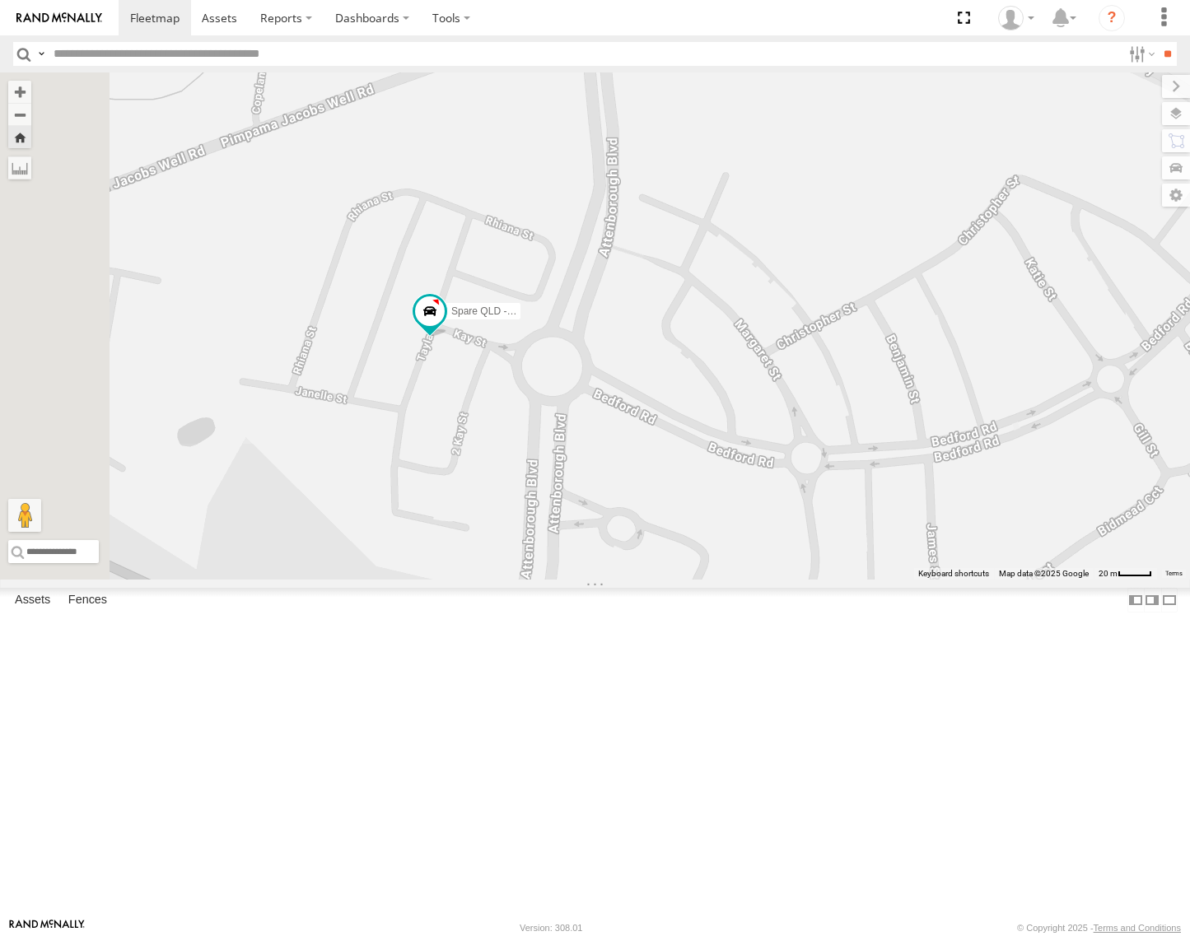
drag, startPoint x: 850, startPoint y: 549, endPoint x: 800, endPoint y: 531, distance: 52.6
click at [800, 531] on div "Spare QLD - Dark Green" at bounding box center [595, 325] width 1190 height 507
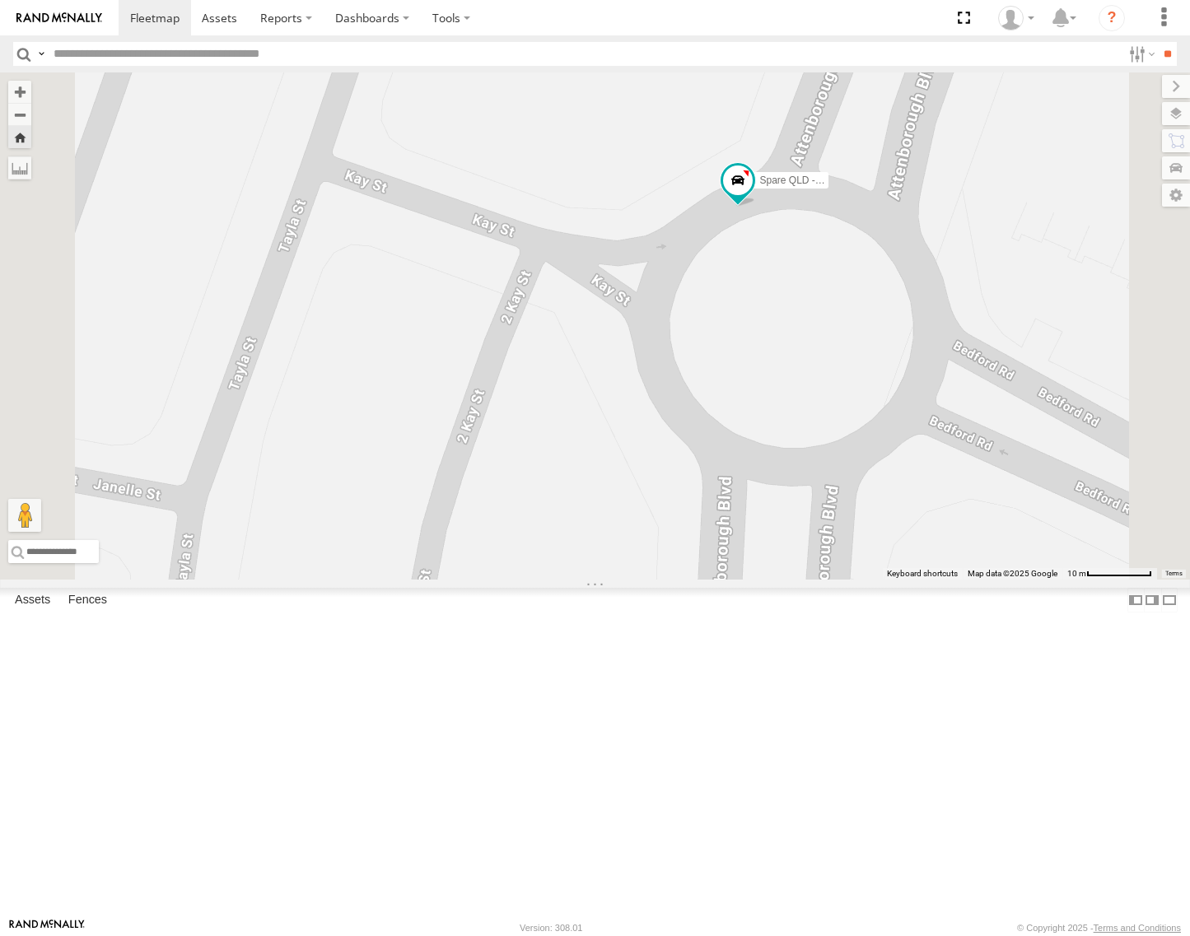
drag, startPoint x: 770, startPoint y: 494, endPoint x: 648, endPoint y: 354, distance: 185.6
click at [772, 520] on div "Spare QLD - Dark Green" at bounding box center [595, 325] width 1190 height 507
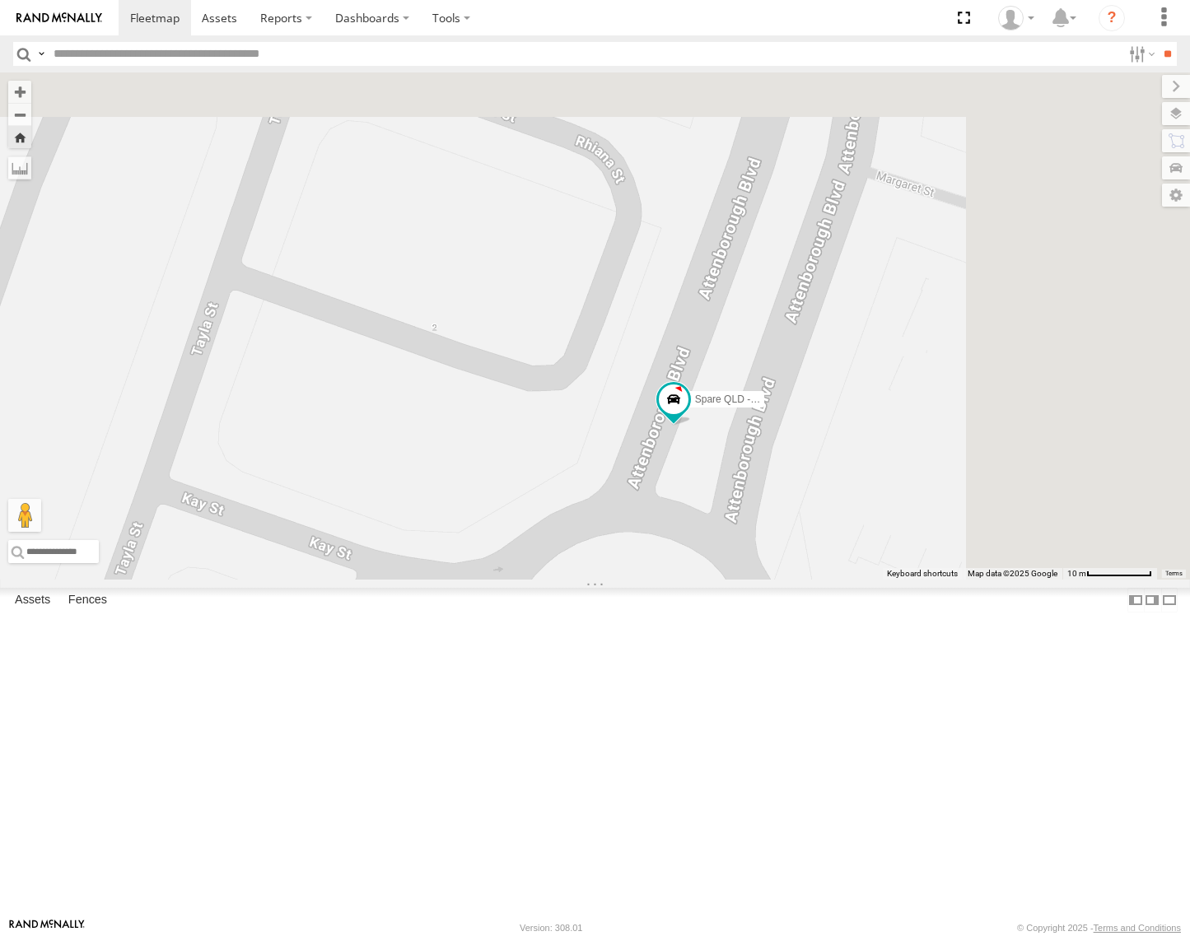
drag, startPoint x: 897, startPoint y: 424, endPoint x: 734, endPoint y: 749, distance: 364.2
click at [734, 580] on div "Spare QLD - Dark Green" at bounding box center [595, 325] width 1190 height 507
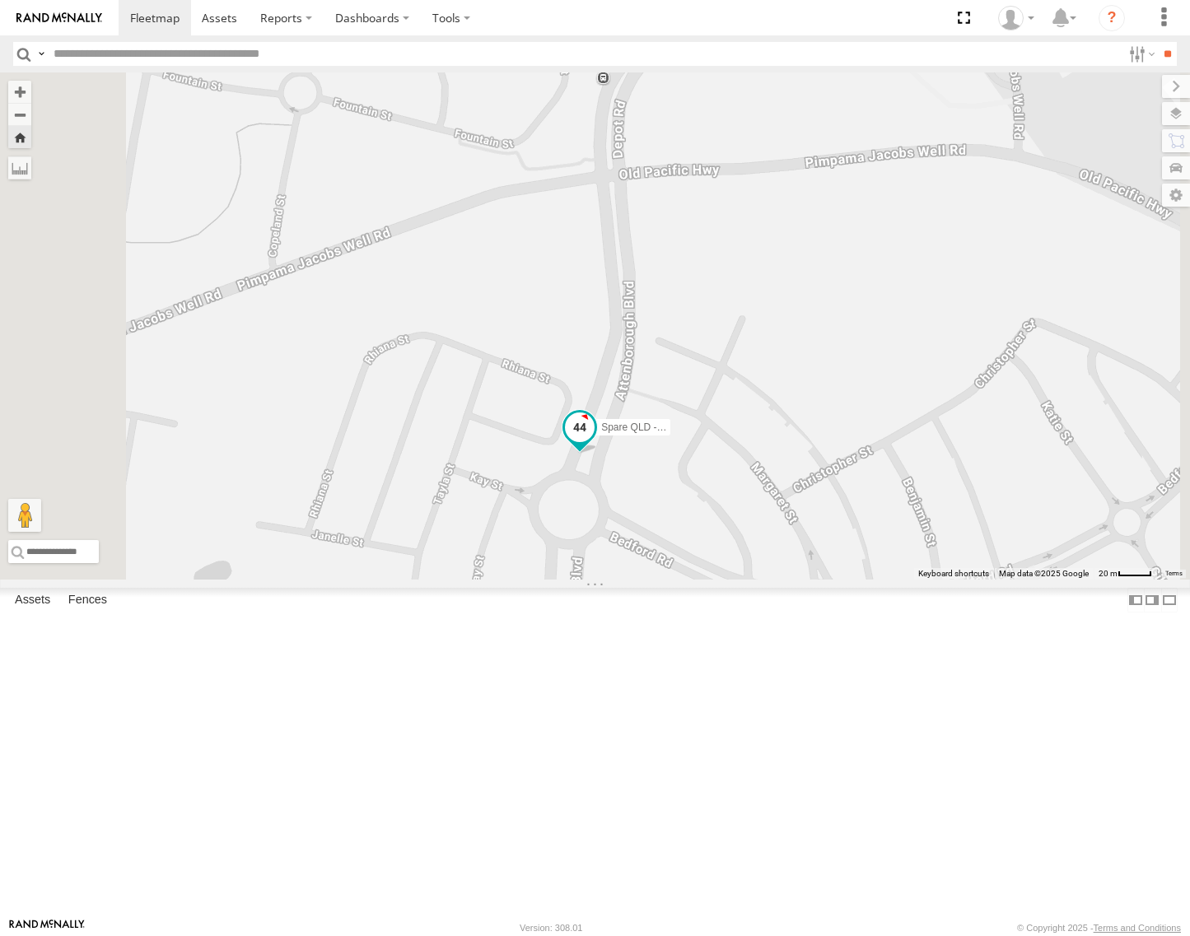
drag, startPoint x: 792, startPoint y: 533, endPoint x: 730, endPoint y: 706, distance: 183.9
click at [598, 454] on span at bounding box center [580, 431] width 36 height 44
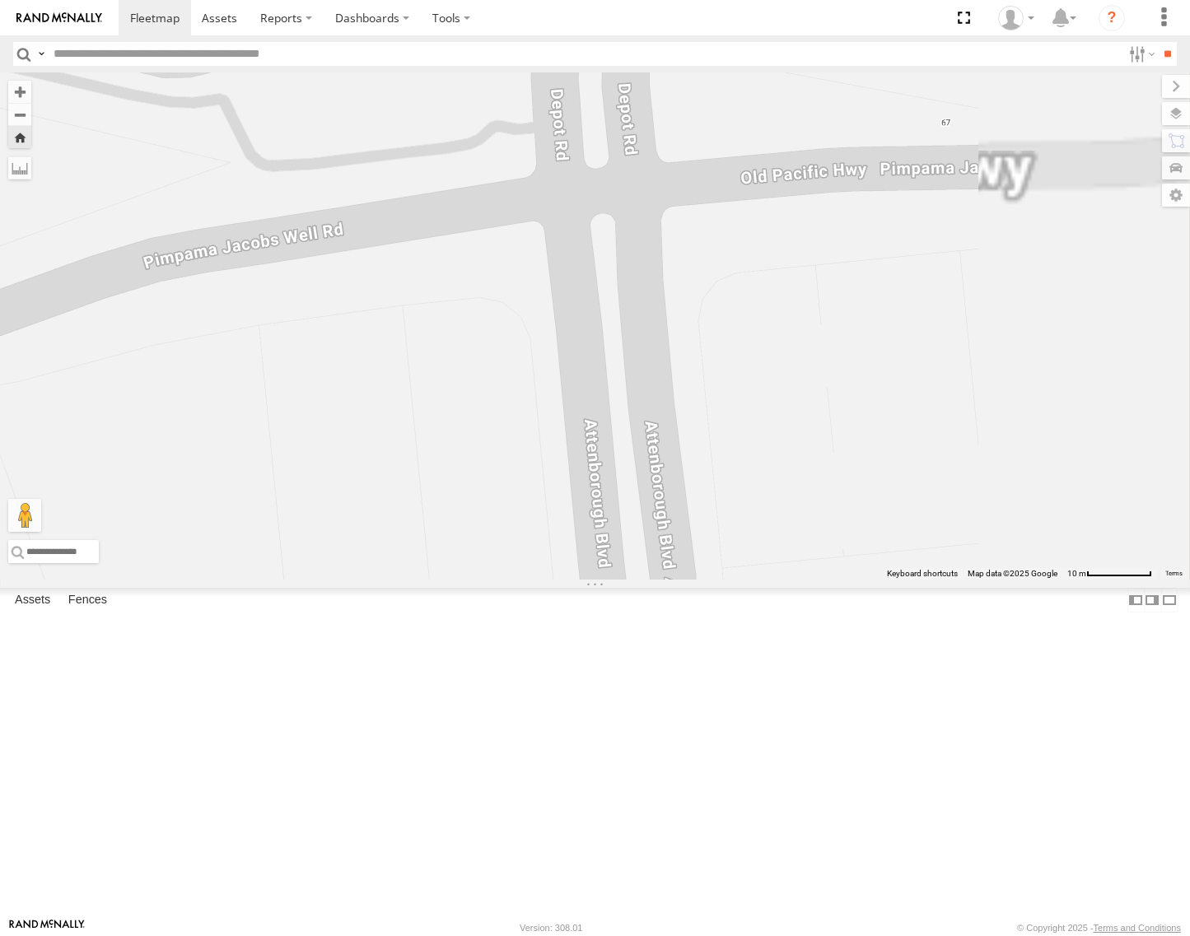
drag, startPoint x: 871, startPoint y: 446, endPoint x: 738, endPoint y: 677, distance: 266.4
click at [735, 580] on div "Spare QLD - Dark Green Spare QLD - Dark Green Brisbane Attenborough Rd Pimpama …" at bounding box center [595, 325] width 1190 height 507
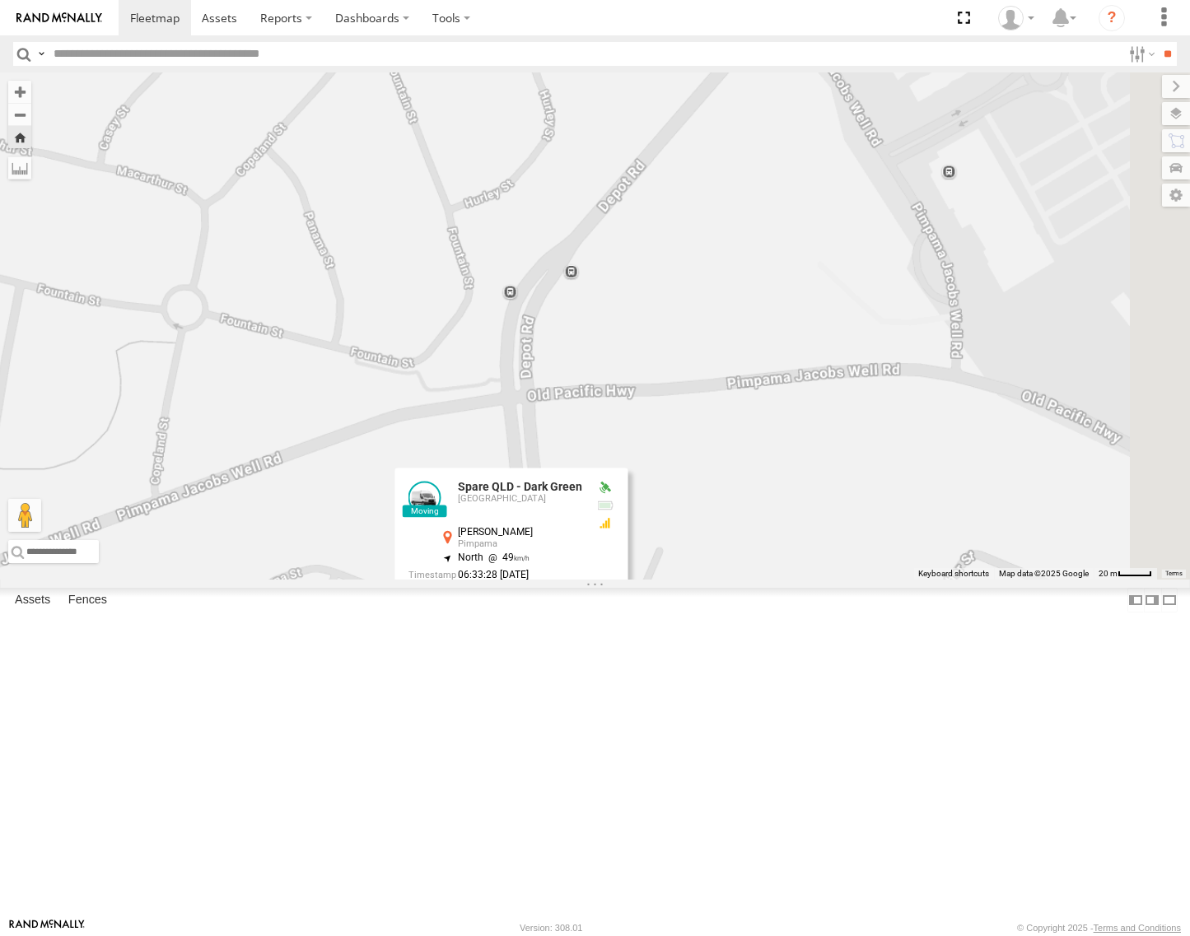
drag, startPoint x: 776, startPoint y: 450, endPoint x: 700, endPoint y: 672, distance: 235.1
click at [700, 580] on div "Spare QLD - Dark Green Spare QLD - Dark Green Brisbane Attenborough Rd Pimpama …" at bounding box center [595, 325] width 1190 height 507
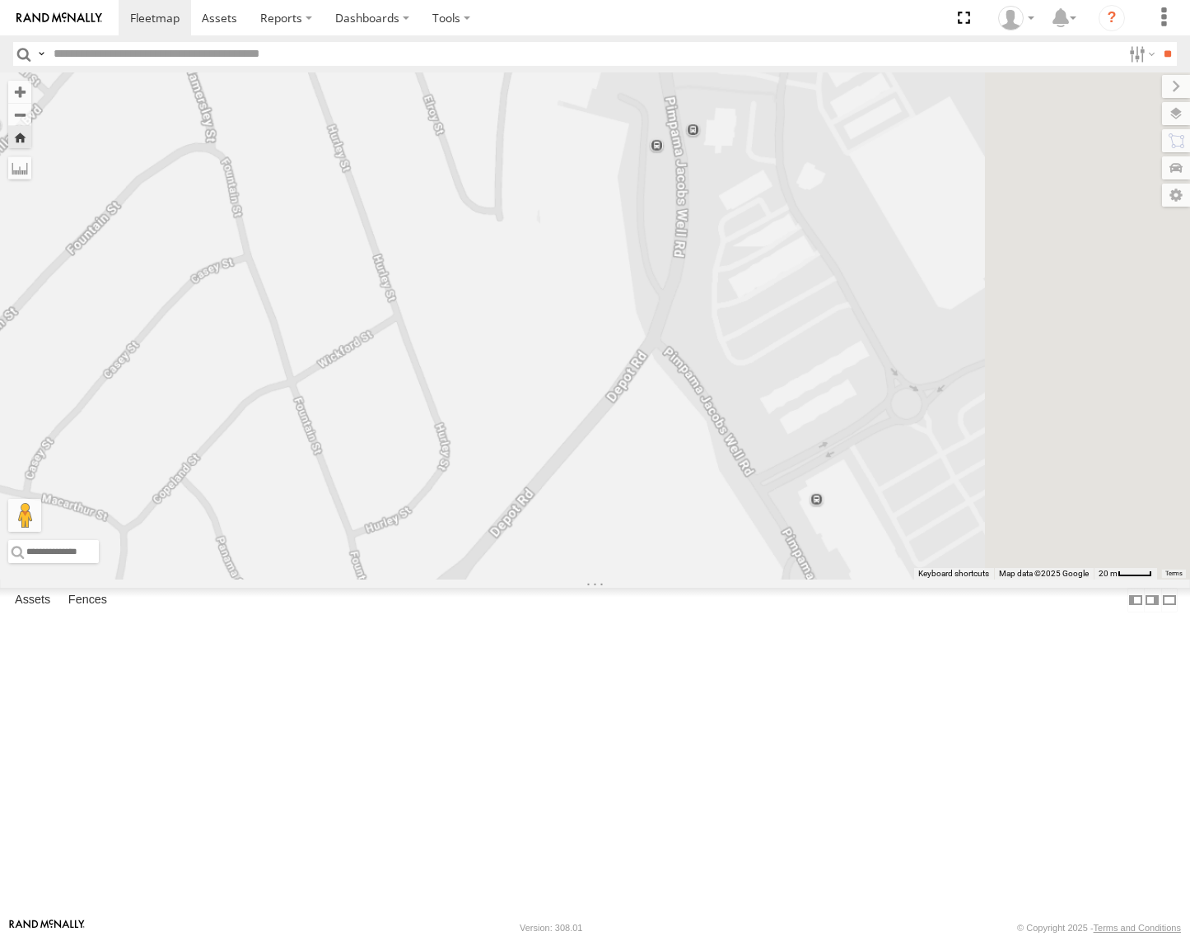
drag, startPoint x: 842, startPoint y: 470, endPoint x: 783, endPoint y: 622, distance: 163.5
click at [783, 580] on div "Spare QLD - Dark Green Spare QLD - Dark Green Brisbane Attenborough Rd Pimpama …" at bounding box center [595, 325] width 1190 height 507
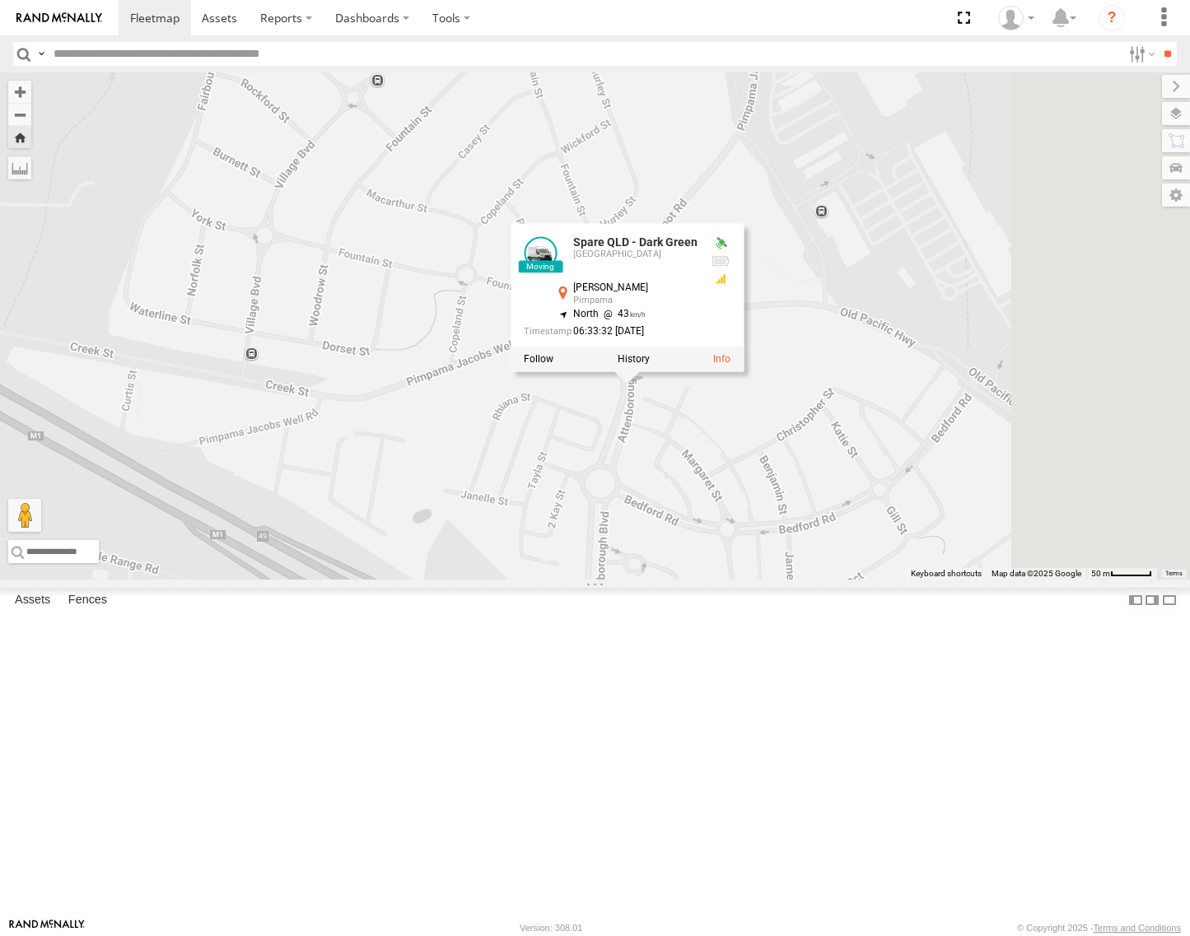
drag, startPoint x: 842, startPoint y: 603, endPoint x: 627, endPoint y: 877, distance: 348.4
click at [627, 580] on div "Spare QLD - Dark Green Spare QLD - Dark Green Brisbane Attenborough Rd Pimpama …" at bounding box center [595, 325] width 1190 height 507
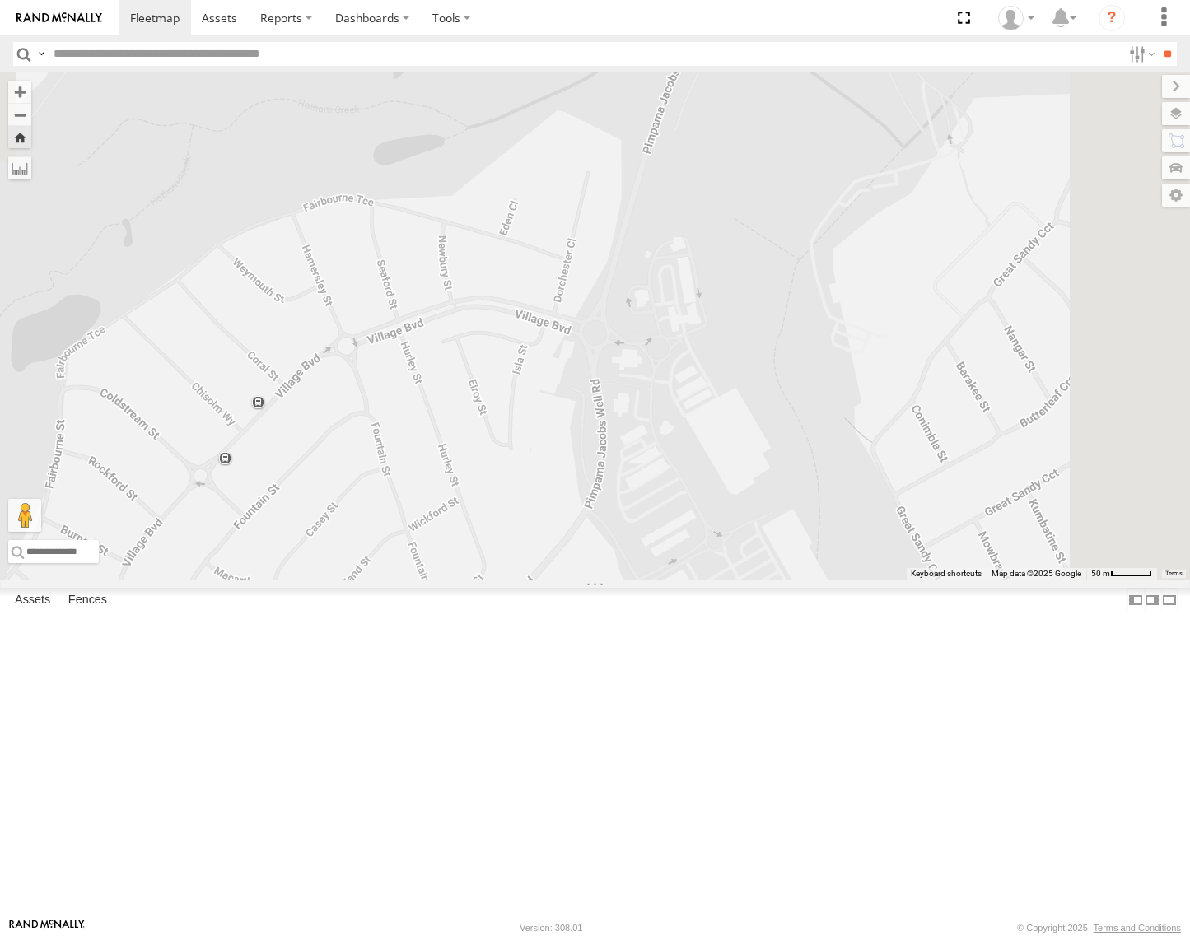
drag, startPoint x: 881, startPoint y: 367, endPoint x: 819, endPoint y: 594, distance: 235.5
click at [819, 580] on div "Spare QLD - Dark Green Spare QLD - Dark Green Brisbane Attenborough Rd Pimpama …" at bounding box center [595, 325] width 1190 height 507
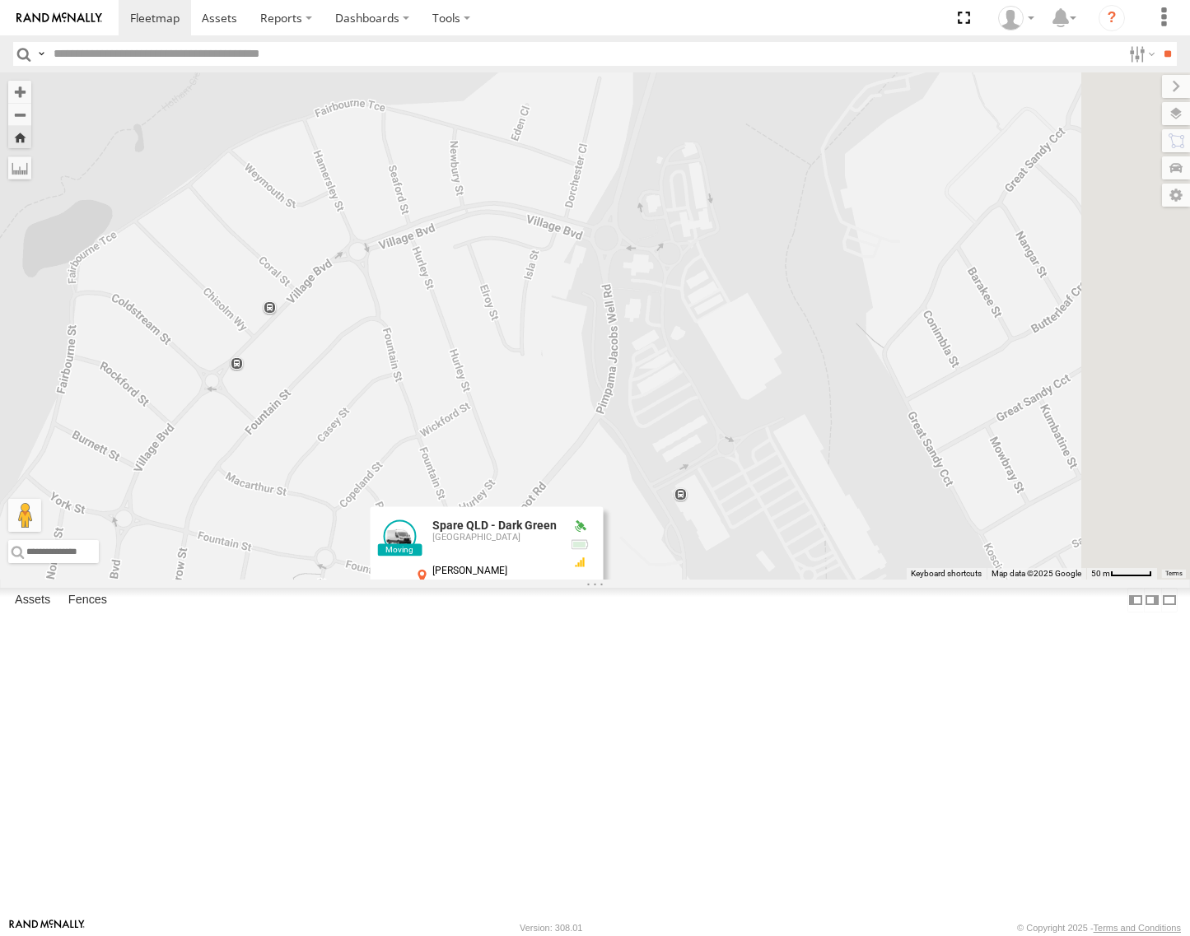
drag, startPoint x: 837, startPoint y: 656, endPoint x: 827, endPoint y: 425, distance: 231.6
click at [827, 425] on div "Spare QLD - Dark Green Spare QLD - Dark Green Brisbane Attenborough Rd Pimpama …" at bounding box center [595, 325] width 1190 height 507
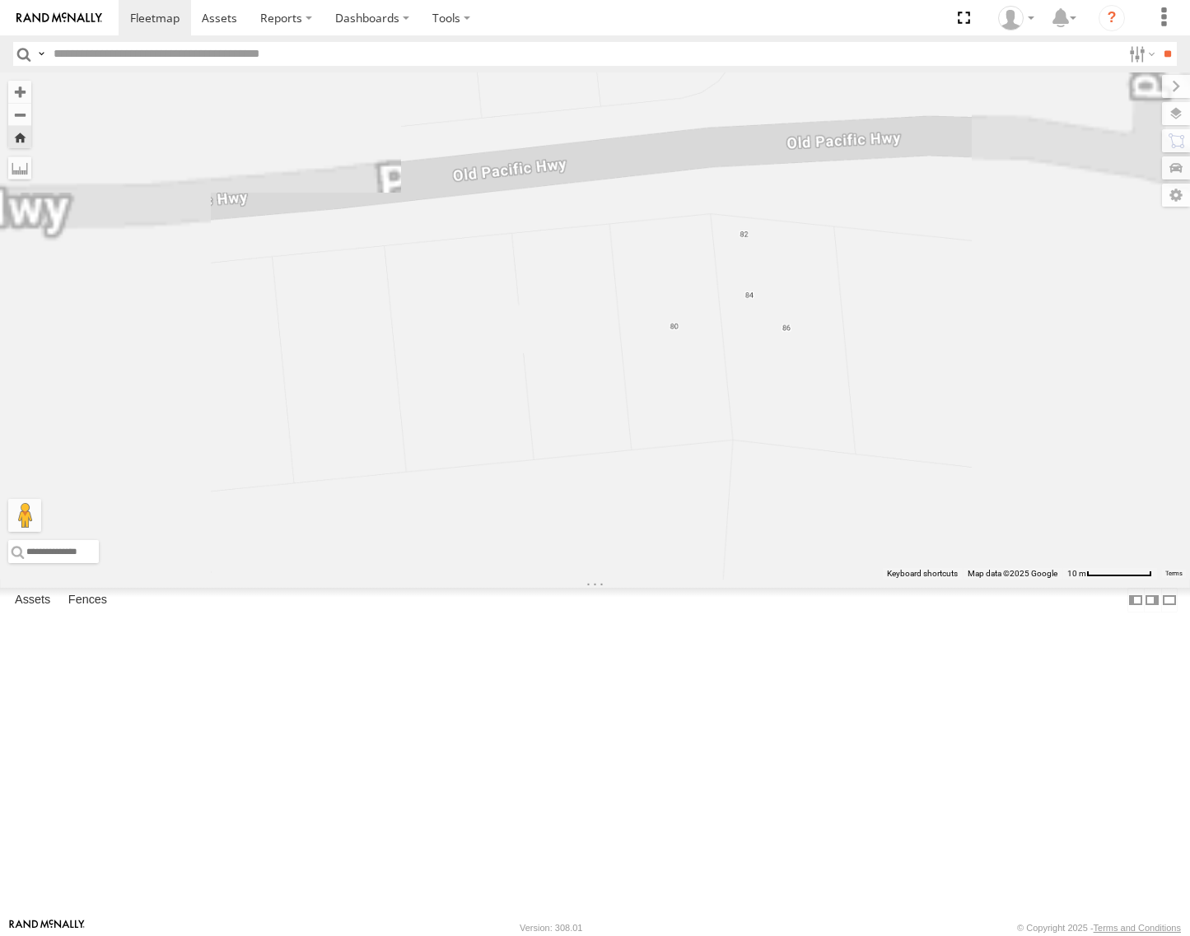
drag, startPoint x: 771, startPoint y: 574, endPoint x: 772, endPoint y: 585, distance: 10.7
click at [1097, 576] on div "Spare QLD - Dark Green Spare QLD - Dark Green Brisbane Attenborough Rd Pimpama …" at bounding box center [595, 325] width 1190 height 507
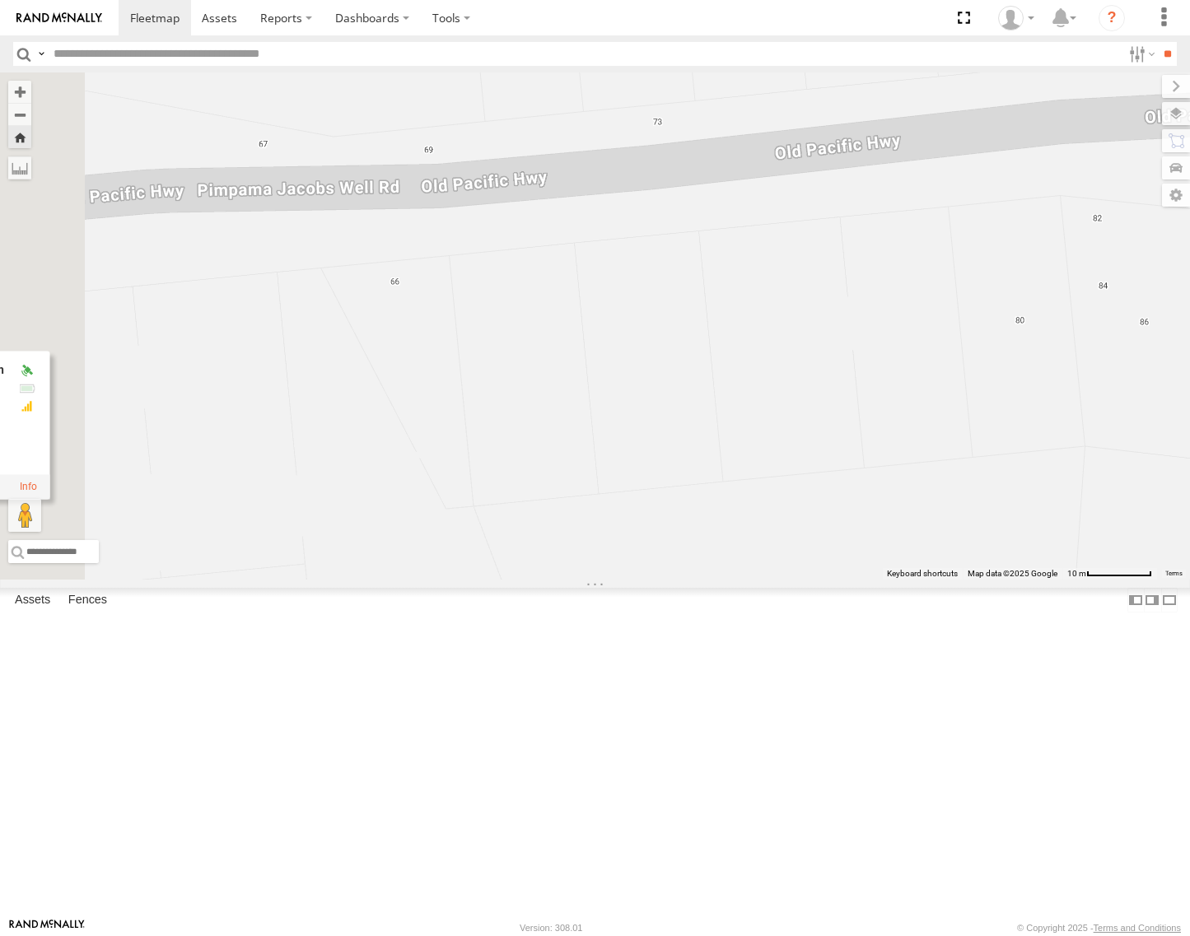
drag, startPoint x: 482, startPoint y: 585, endPoint x: 838, endPoint y: 587, distance: 356.5
click at [826, 580] on div "Spare QLD - Dark Green Spare QLD - Dark Green Brisbane Attenborough Rd Pimpama …" at bounding box center [595, 325] width 1190 height 507
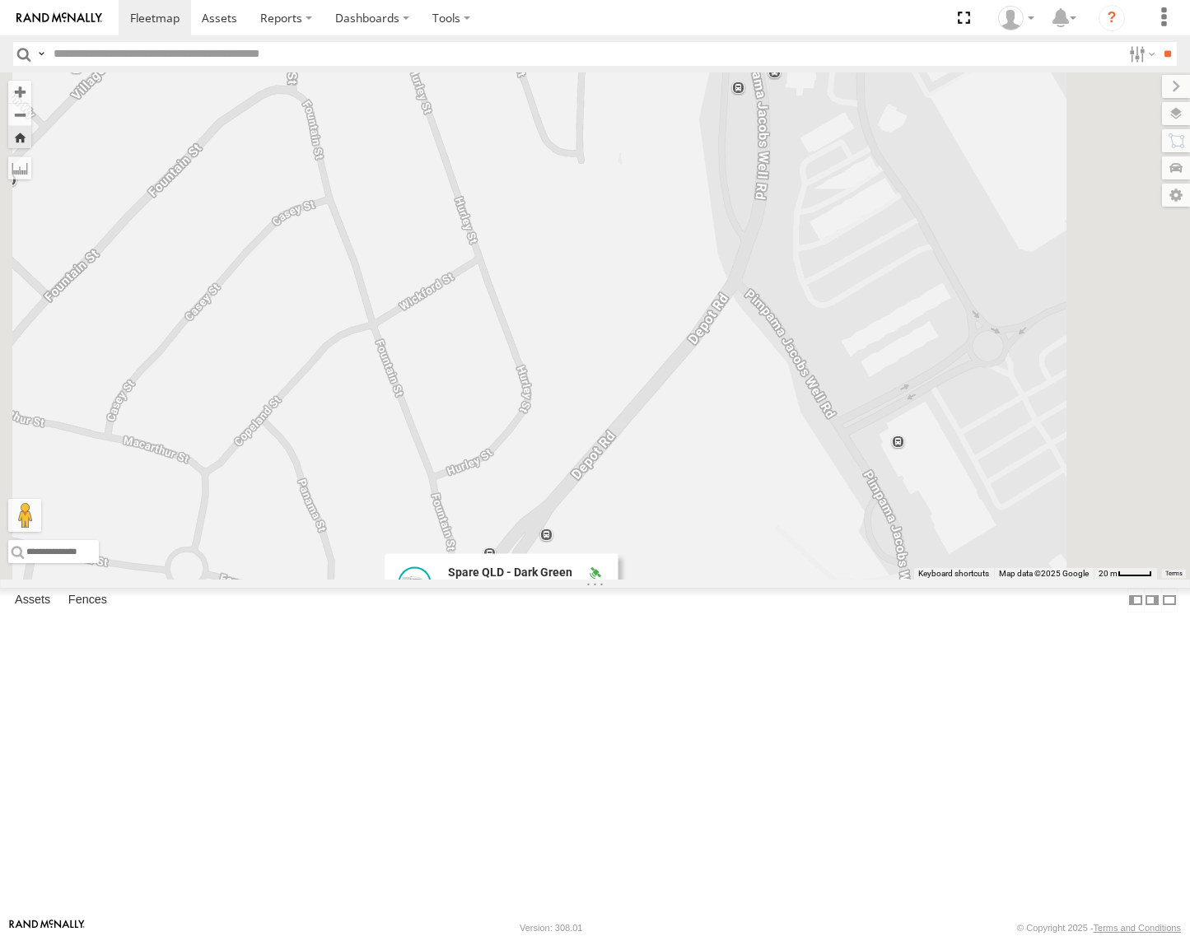
drag, startPoint x: 929, startPoint y: 338, endPoint x: 796, endPoint y: 623, distance: 315.0
click at [796, 580] on div "Spare QLD - Dark Green Spare QLD - Dark Green Brisbane Attenborough Rd Pimpama …" at bounding box center [595, 325] width 1190 height 507
click at [874, 580] on div "Spare QLD - Dark Green Spare QLD - Dark Green Brisbane Attenborough Rd Pimpama …" at bounding box center [595, 325] width 1190 height 507
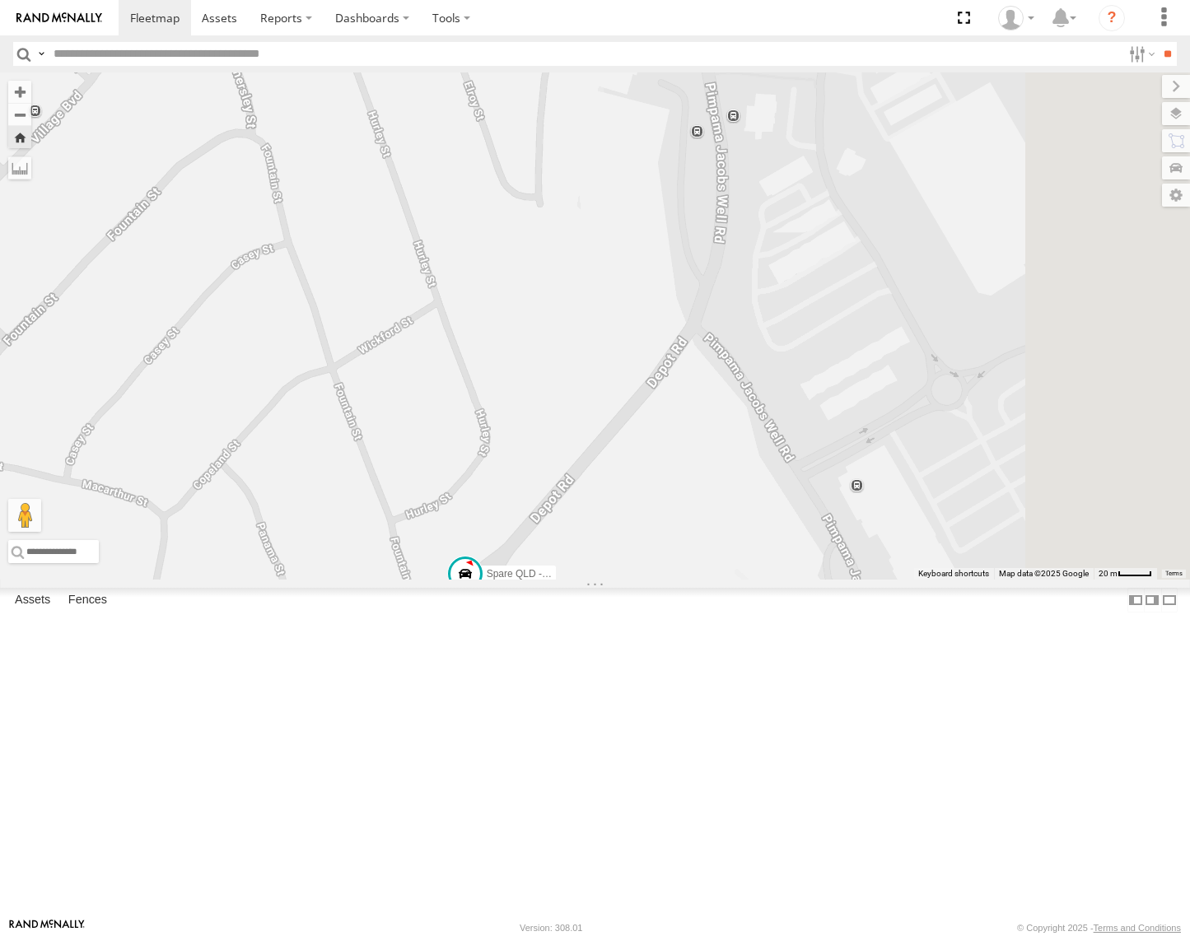
drag, startPoint x: 879, startPoint y: 384, endPoint x: 832, endPoint y: 502, distance: 127.5
click at [832, 502] on div "Spare QLD - Dark Green" at bounding box center [595, 325] width 1190 height 507
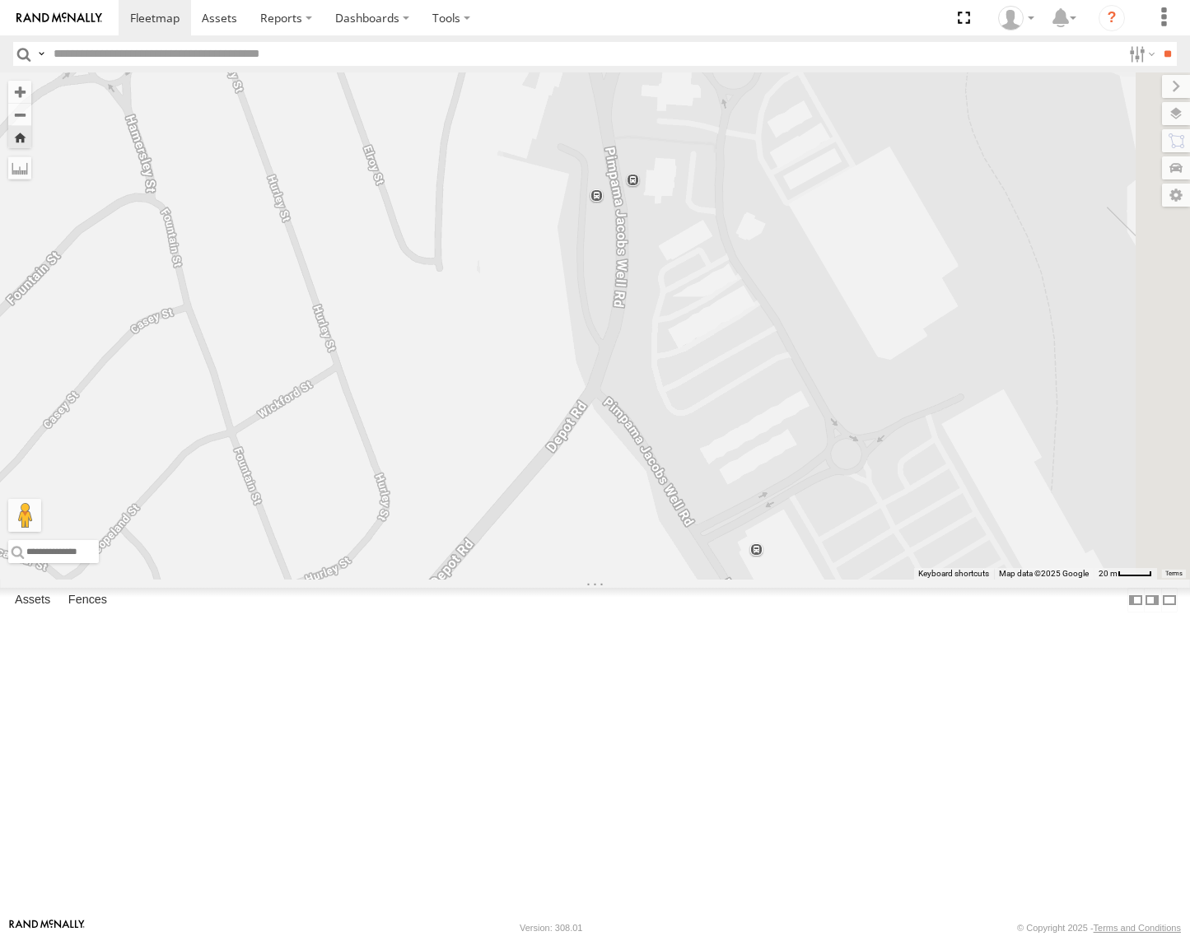
drag, startPoint x: 842, startPoint y: 446, endPoint x: 780, endPoint y: 385, distance: 87.3
click at [780, 387] on div "Spare QLD - Dark Green" at bounding box center [595, 325] width 1190 height 507
click at [391, 631] on span at bounding box center [376, 616] width 30 height 30
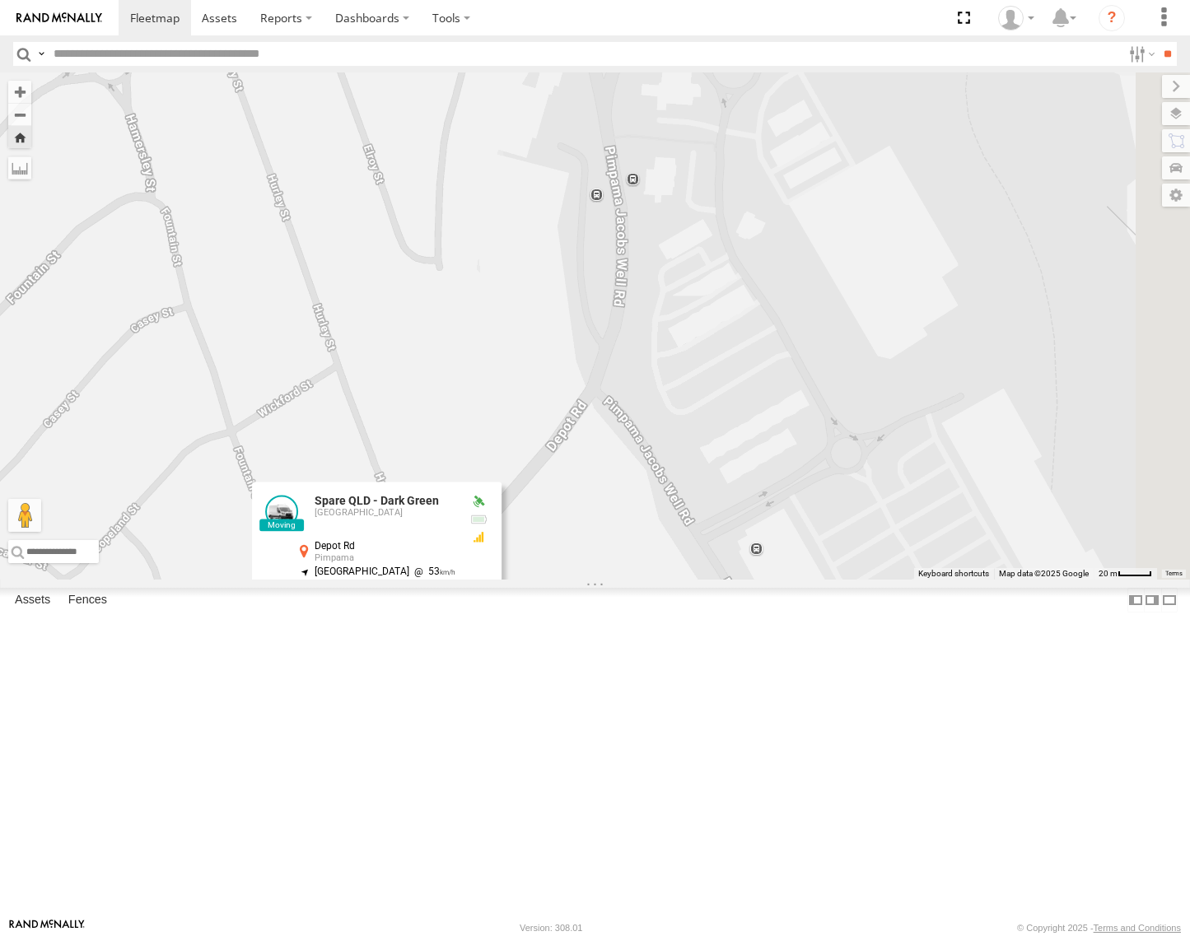
click at [774, 528] on div "Spare QLD - Dark Green Spare QLD - Dark Green Brisbane Depot Rd Pimpama -27.815…" at bounding box center [595, 325] width 1190 height 507
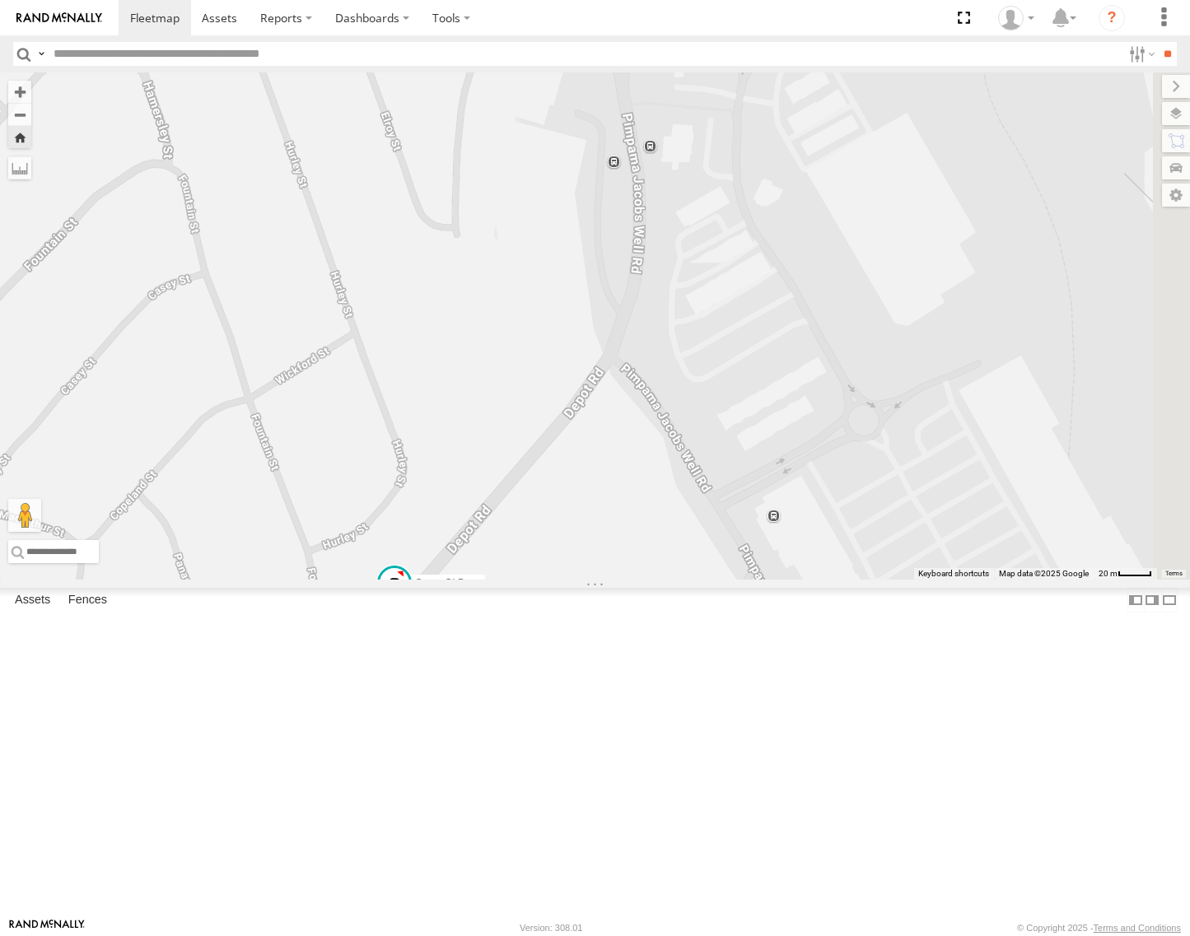
drag, startPoint x: 675, startPoint y: 799, endPoint x: 733, endPoint y: 705, distance: 110.1
click at [733, 580] on div "Spare QLD - Dark Green" at bounding box center [595, 325] width 1190 height 507
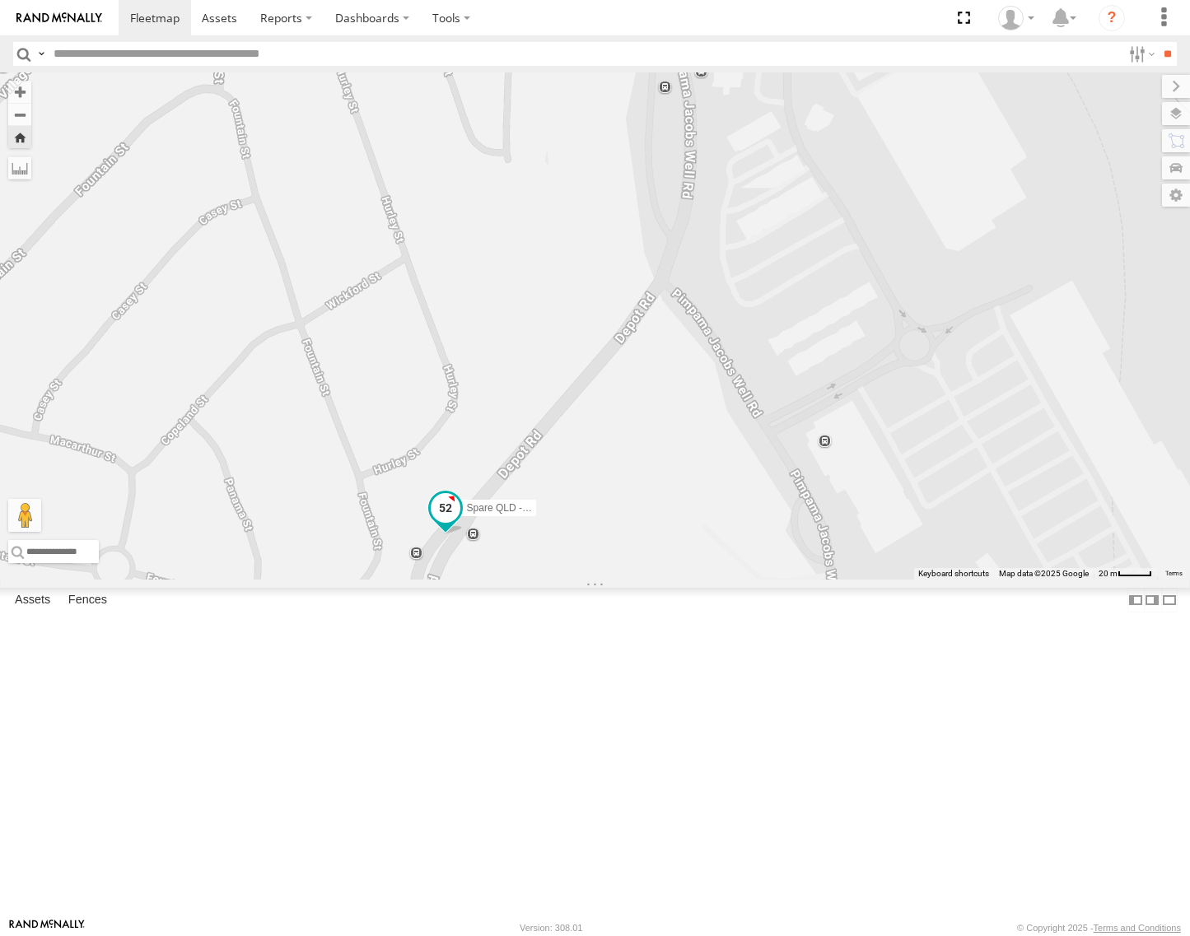
click at [459, 523] on span at bounding box center [445, 508] width 30 height 30
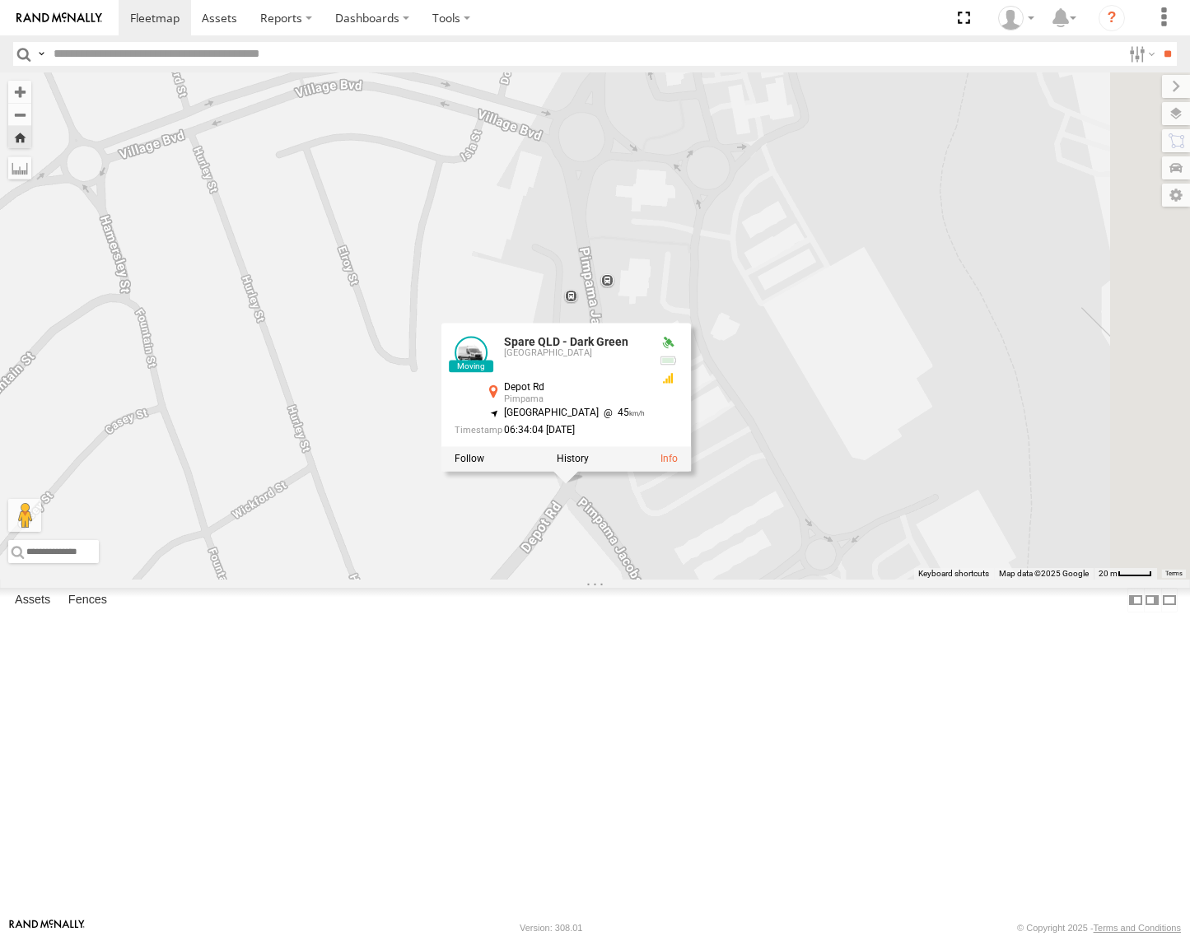
drag, startPoint x: 846, startPoint y: 585, endPoint x: 738, endPoint y: 711, distance: 165.2
click at [719, 580] on div "Spare QLD - Dark Green Spare QLD - Dark Green Brisbane Depot Rd Pimpama -27.813…" at bounding box center [595, 325] width 1190 height 507
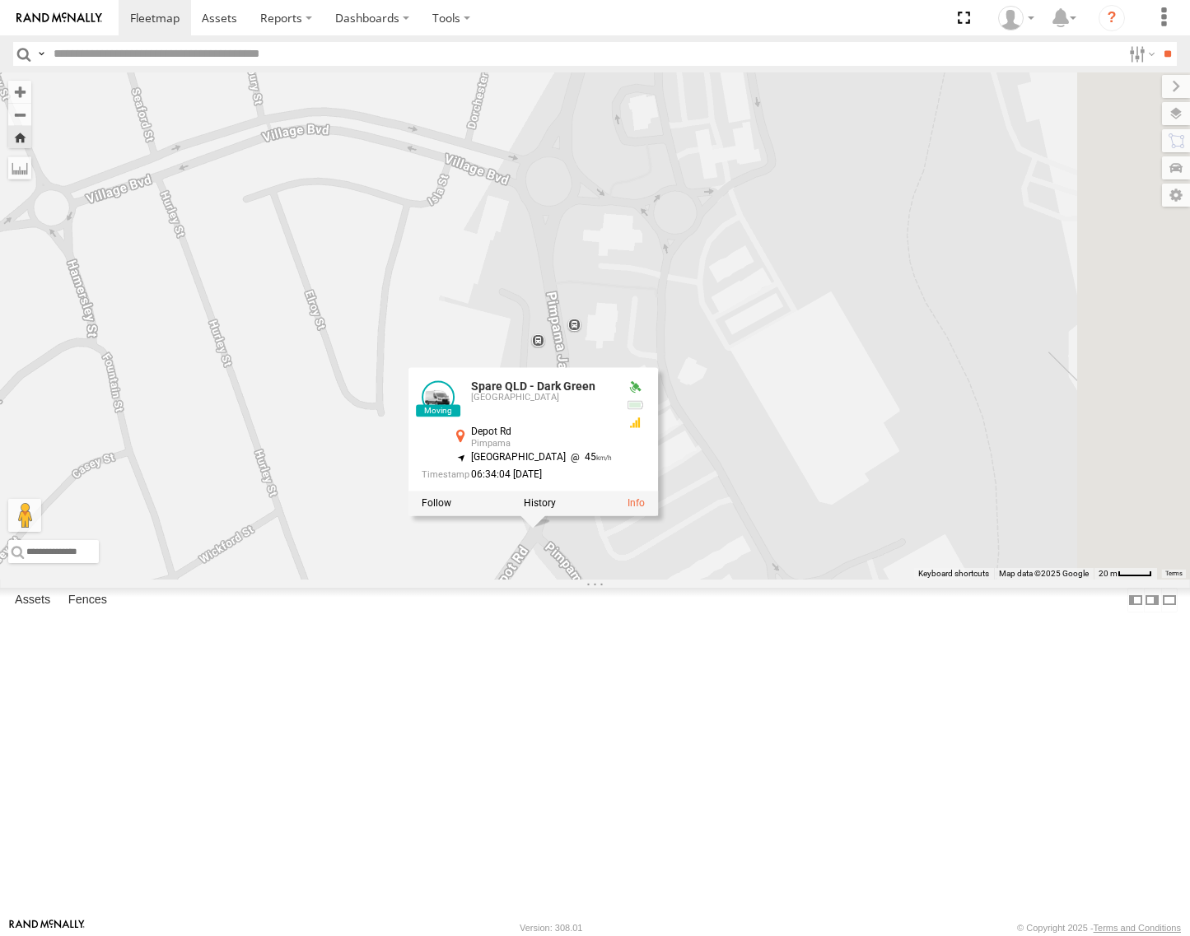
click at [799, 454] on div "Spare QLD - Dark Green Spare QLD - Dark Green Brisbane Depot Rd Pimpama -27.813…" at bounding box center [595, 325] width 1190 height 507
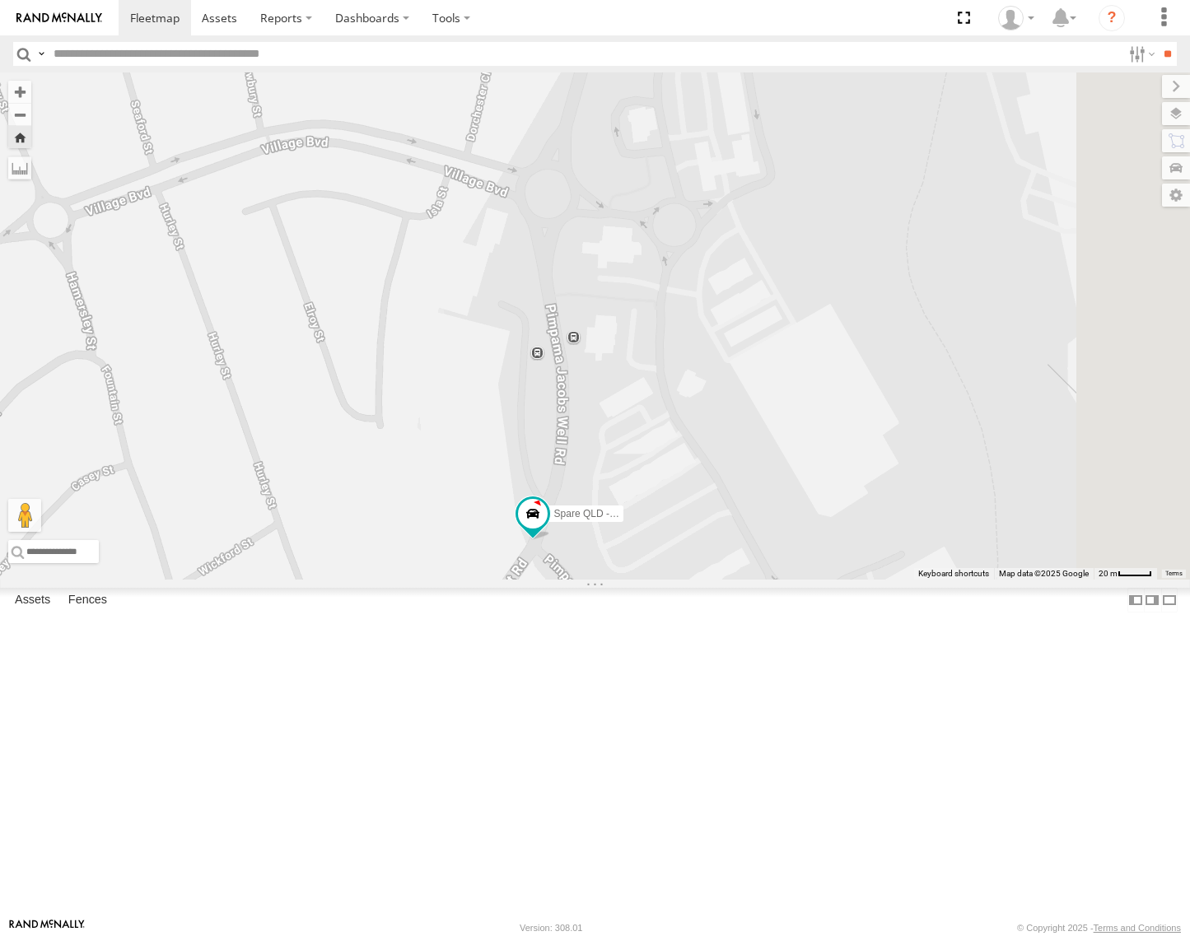
drag, startPoint x: 826, startPoint y: 603, endPoint x: 819, endPoint y: 641, distance: 38.4
click at [819, 580] on div "Spare QLD - Dark Green" at bounding box center [595, 325] width 1190 height 507
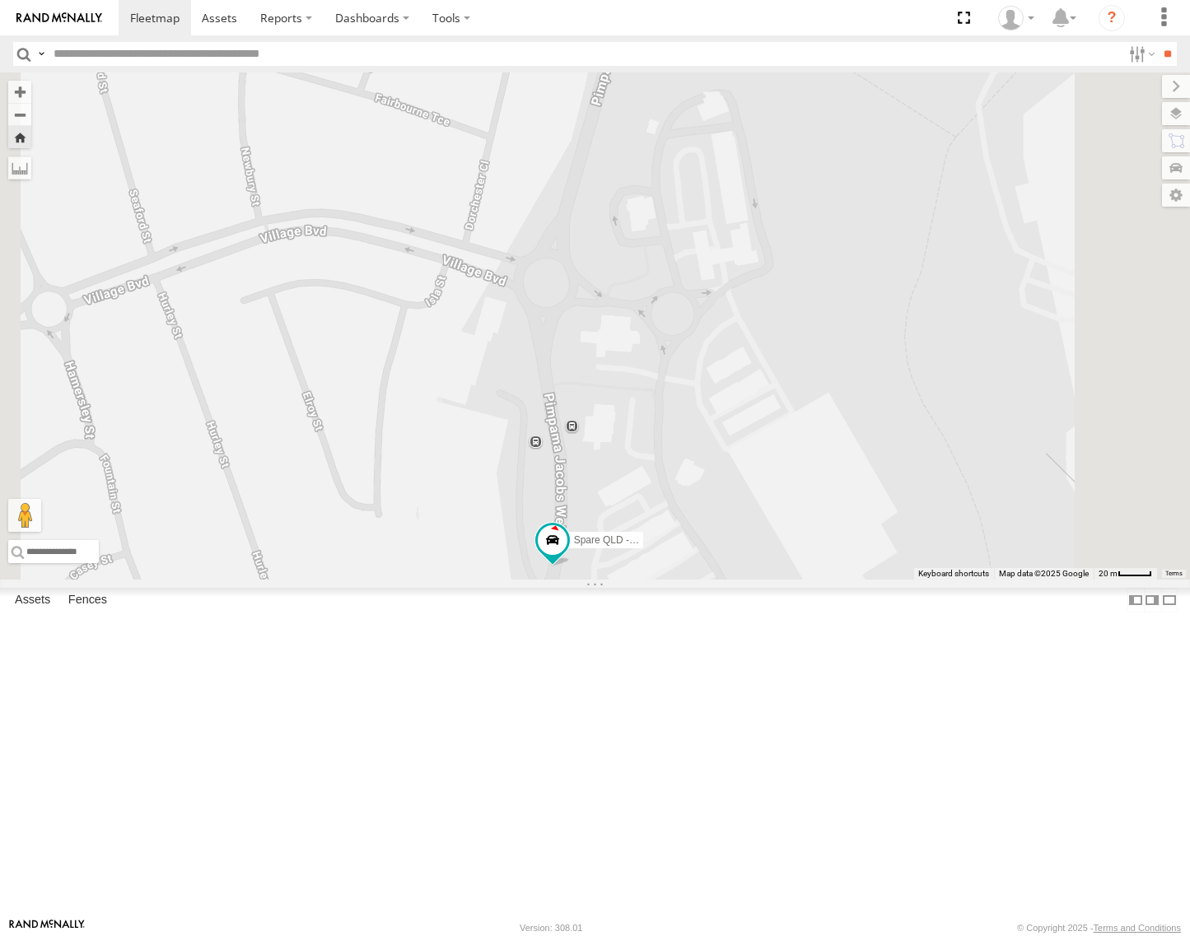
drag, startPoint x: 825, startPoint y: 568, endPoint x: 829, endPoint y: 606, distance: 38.1
click at [829, 580] on div "Spare QLD - Dark Green" at bounding box center [595, 325] width 1190 height 507
drag, startPoint x: 648, startPoint y: 560, endPoint x: 709, endPoint y: 566, distance: 61.2
click at [709, 566] on div "Spare QLD - Dark Green" at bounding box center [595, 325] width 1190 height 507
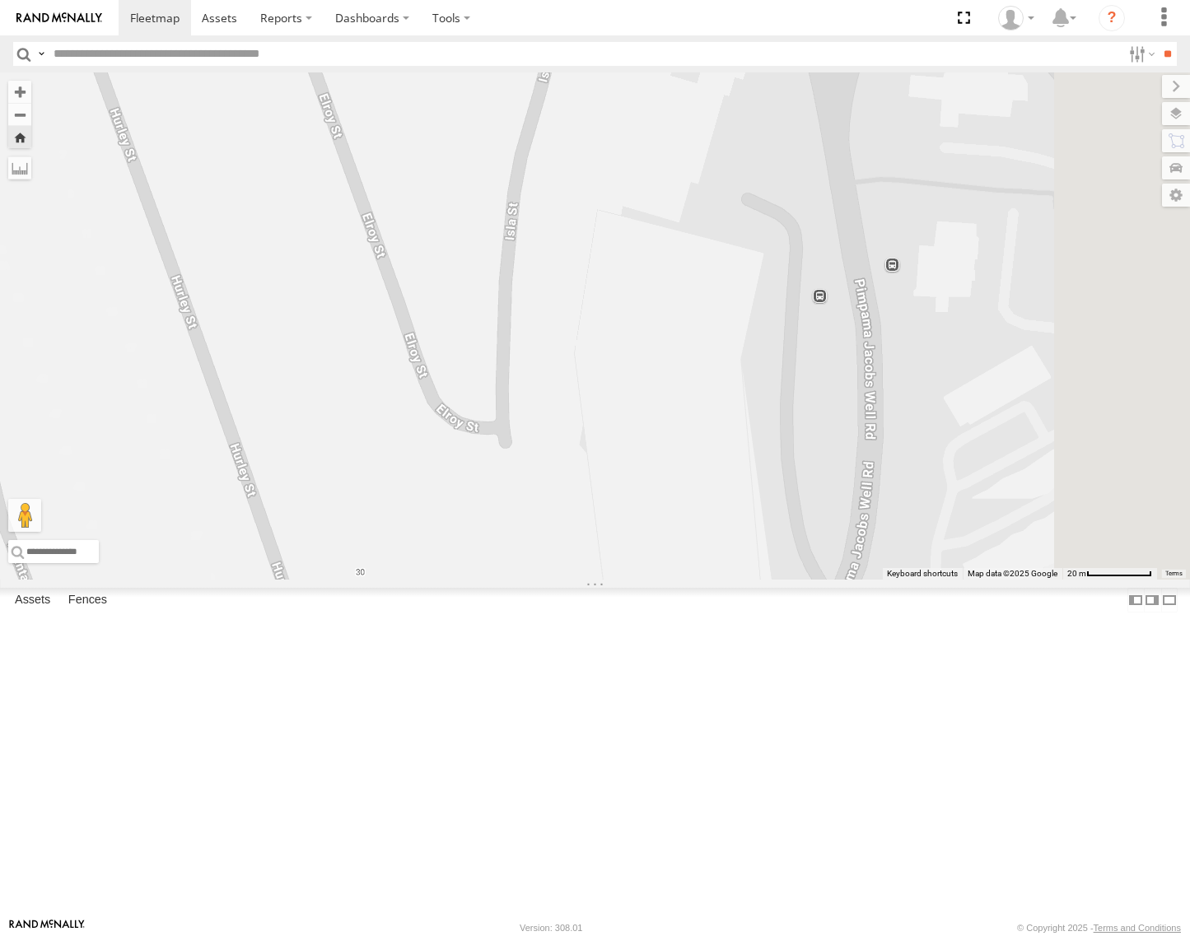
drag, startPoint x: 898, startPoint y: 697, endPoint x: 783, endPoint y: 479, distance: 246.0
click at [783, 479] on div "Spare QLD - Dark Green" at bounding box center [595, 325] width 1190 height 507
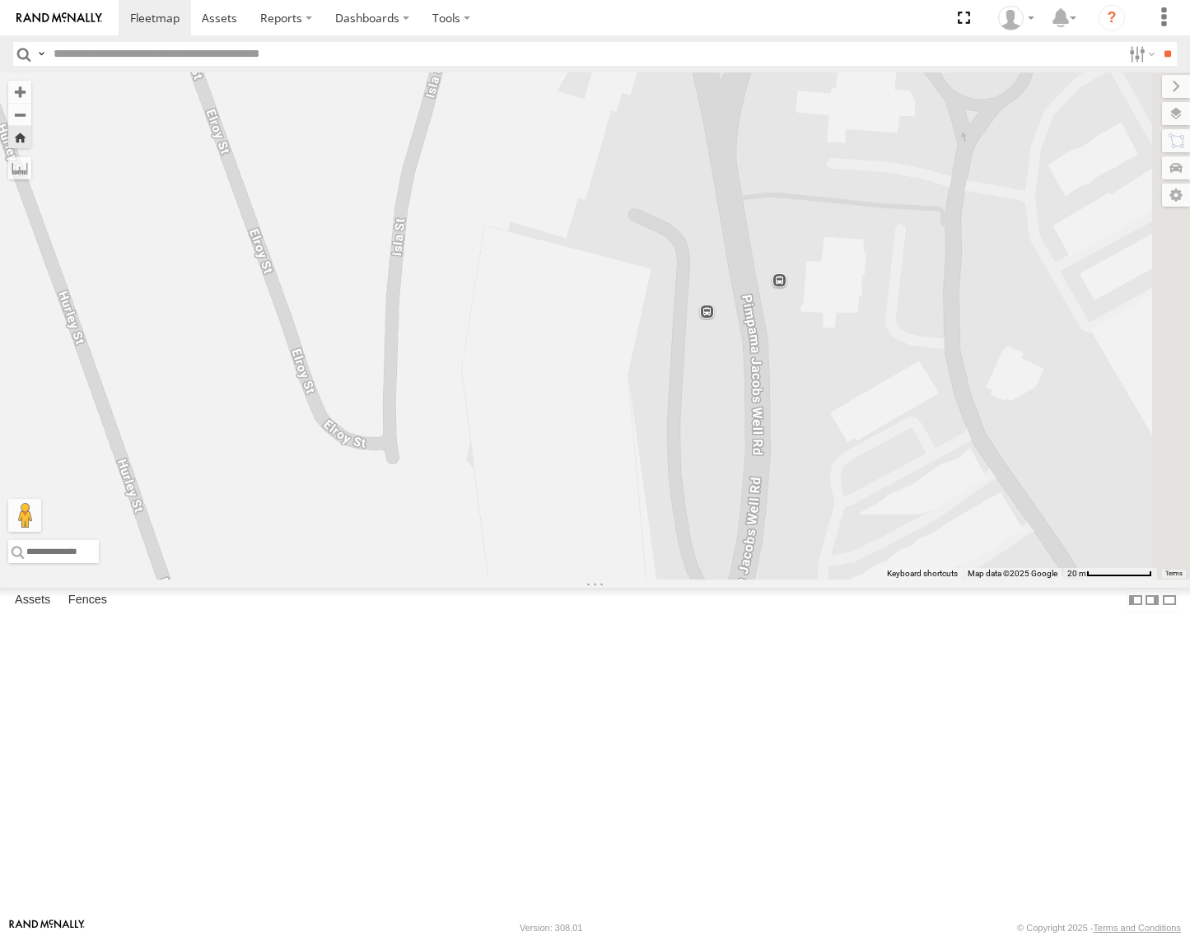
drag, startPoint x: 845, startPoint y: 622, endPoint x: 697, endPoint y: 646, distance: 150.3
click at [697, 580] on div "Spare QLD - Dark Green" at bounding box center [595, 325] width 1190 height 507
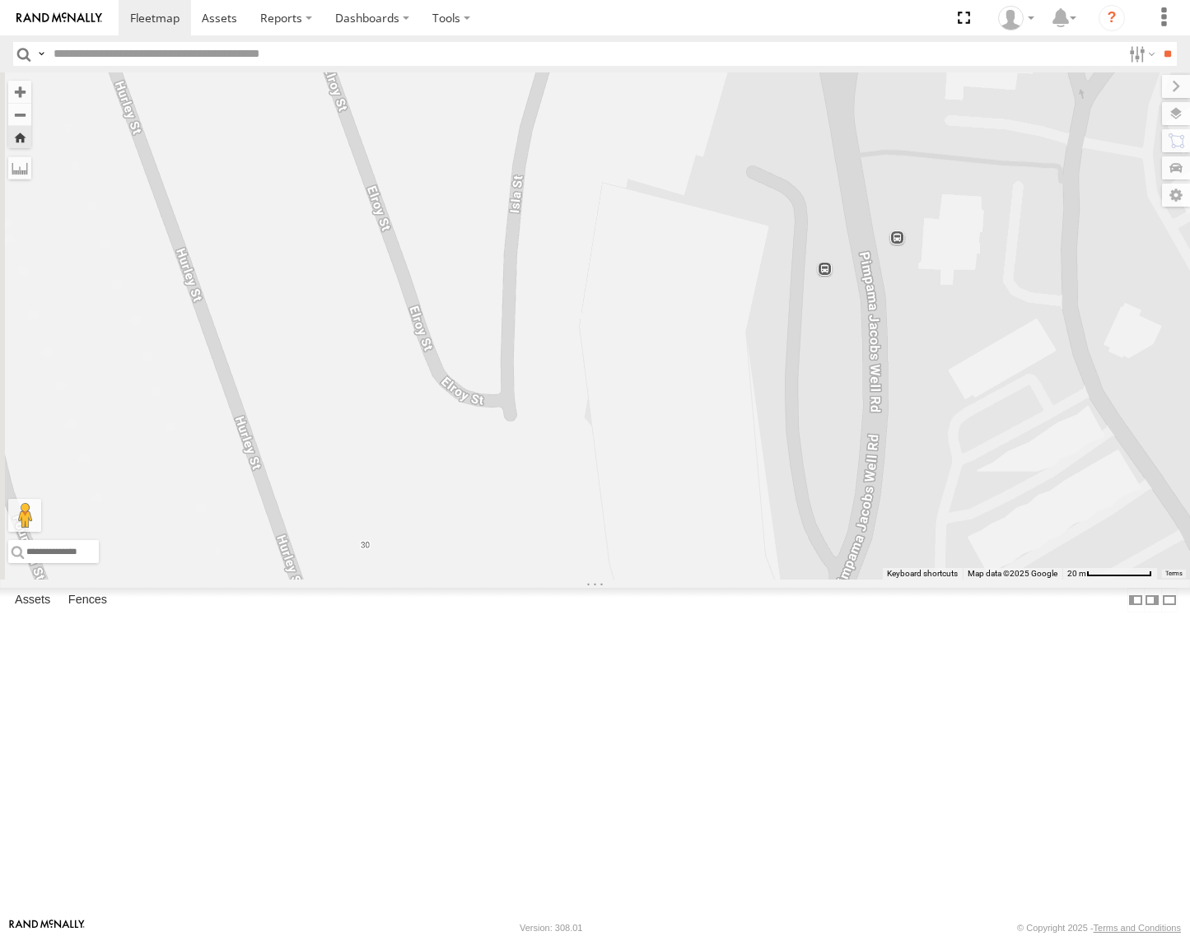
drag, startPoint x: 594, startPoint y: 624, endPoint x: 825, endPoint y: 554, distance: 240.9
click at [825, 554] on div "Spare QLD - Dark Green" at bounding box center [595, 325] width 1190 height 507
